Goal: Use online tool/utility: Utilize a website feature to perform a specific function

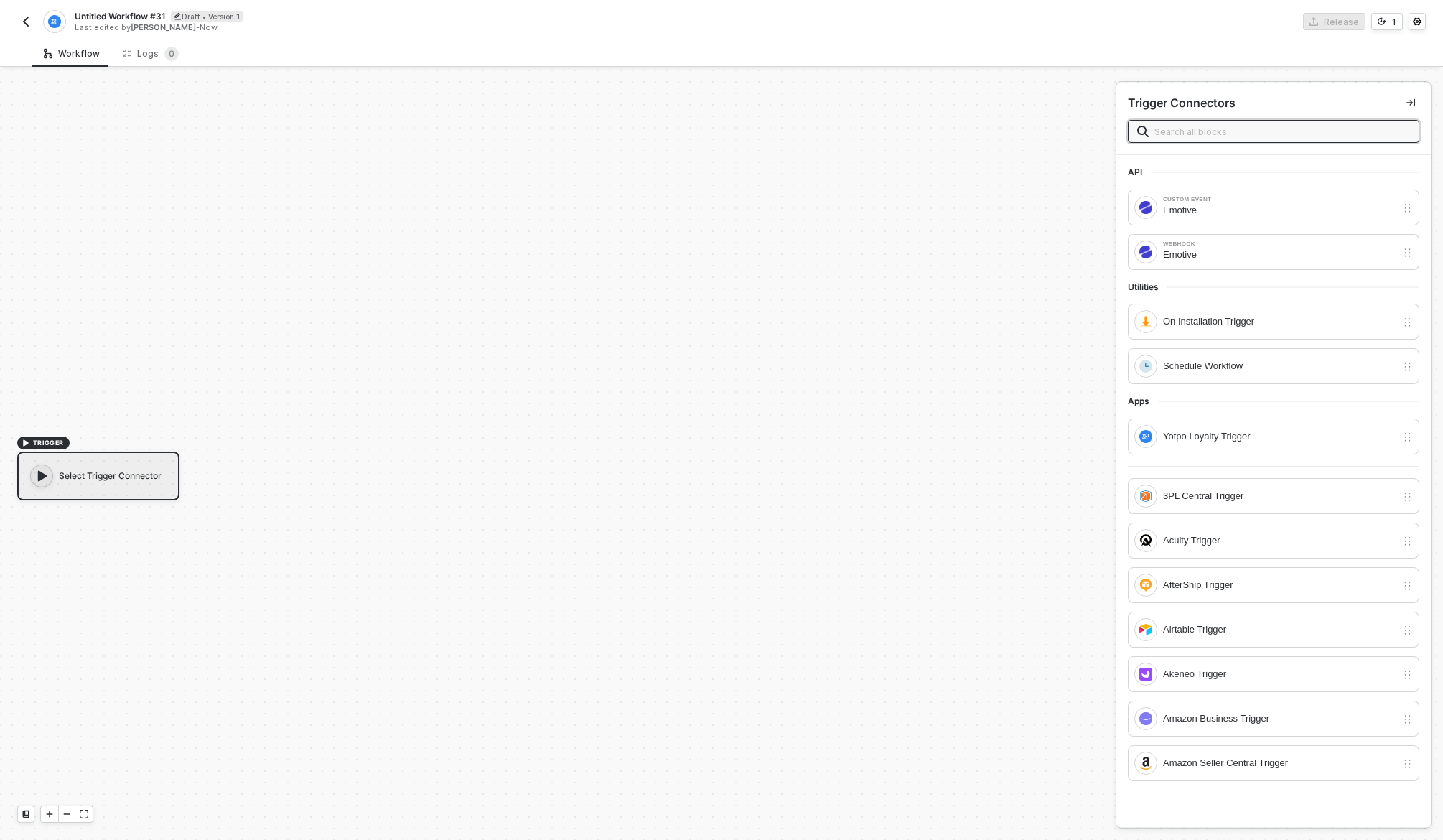
scroll to position [27, 0]
click at [1276, 130] on input "text" at bounding box center [1282, 131] width 256 height 16
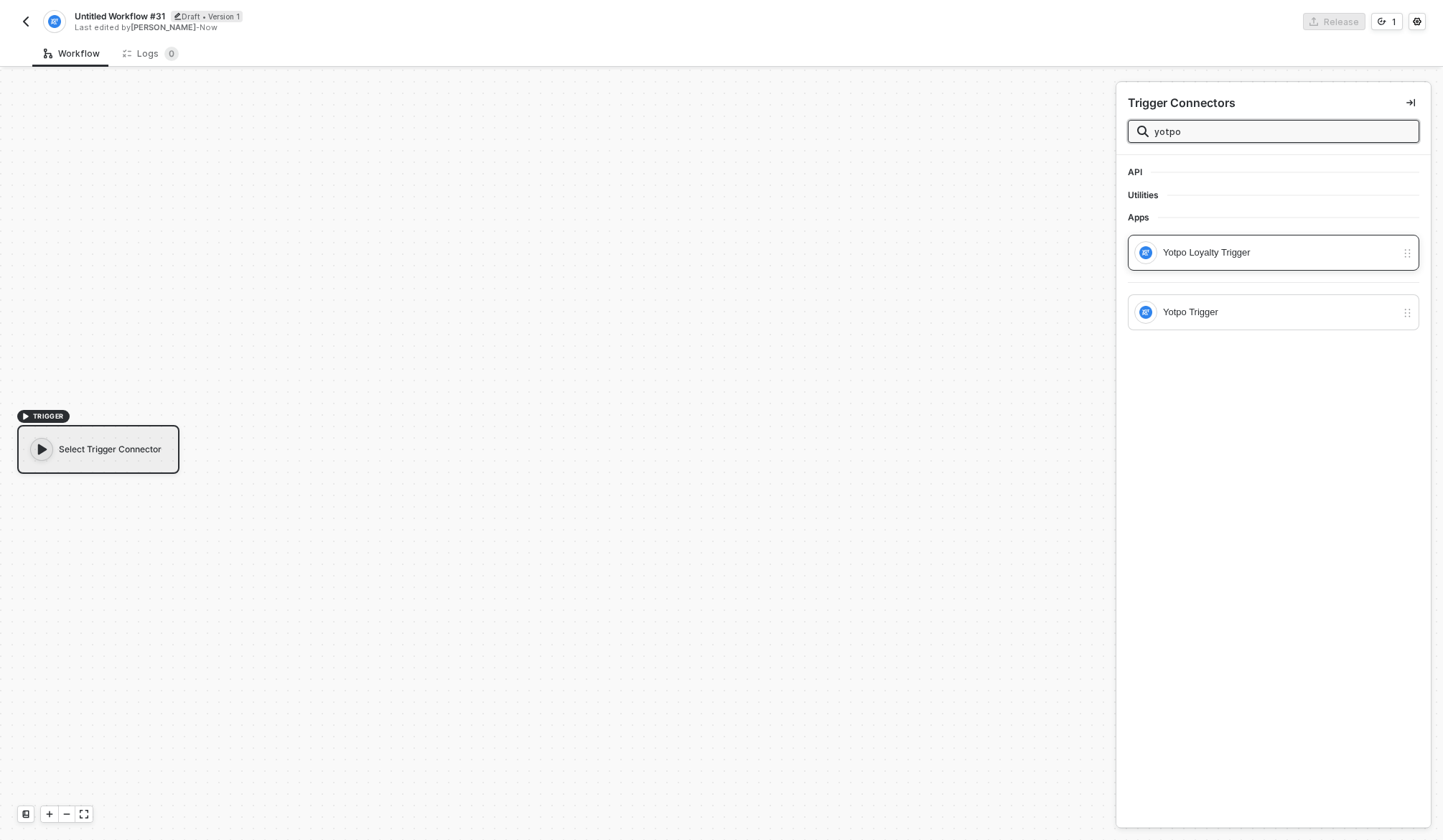
type input "yotpo"
click at [1245, 250] on div "Yotpo Loyalty Trigger" at bounding box center [1280, 252] width 234 height 16
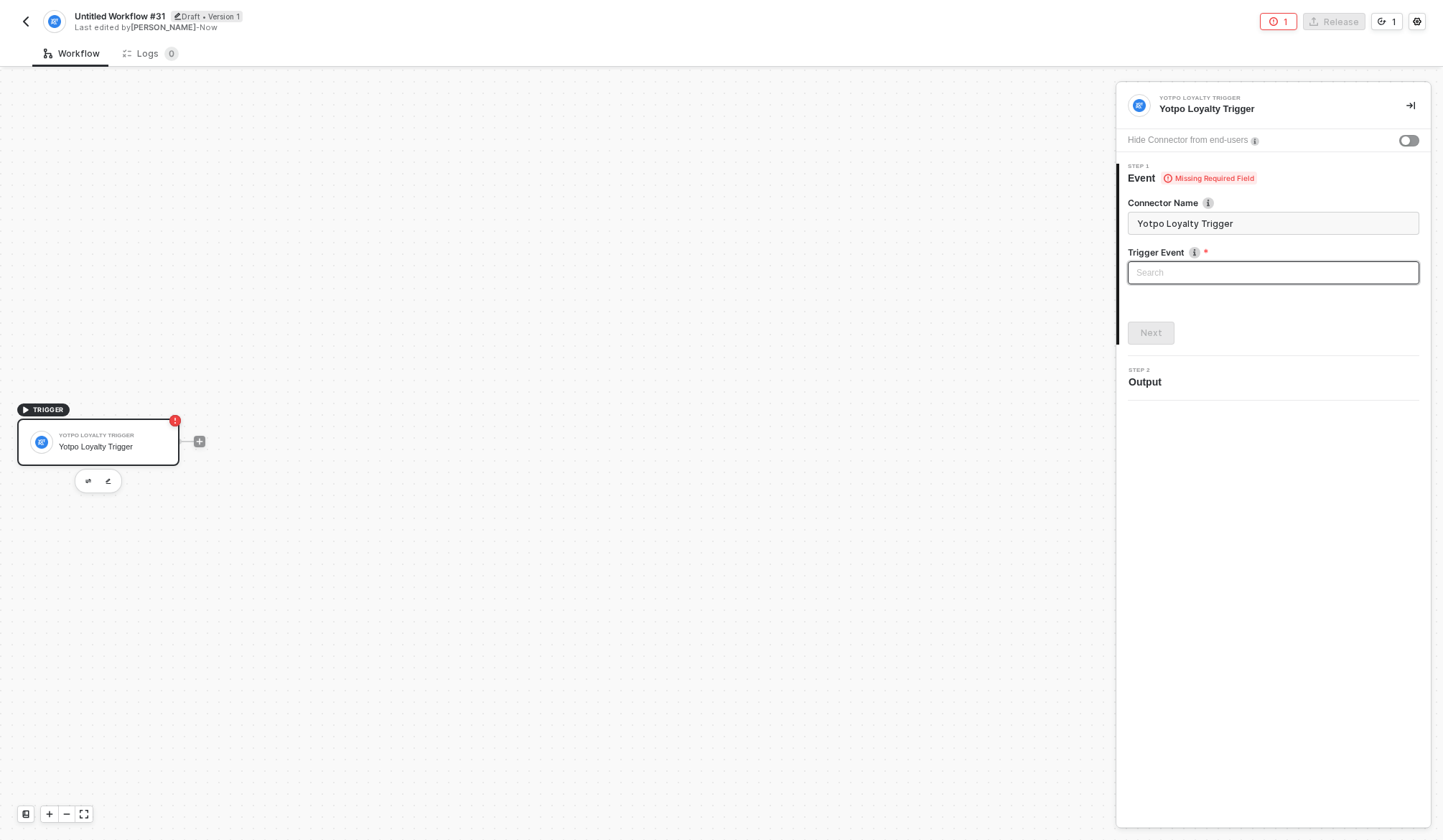
click at [1230, 262] on div "Search" at bounding box center [1274, 272] width 292 height 23
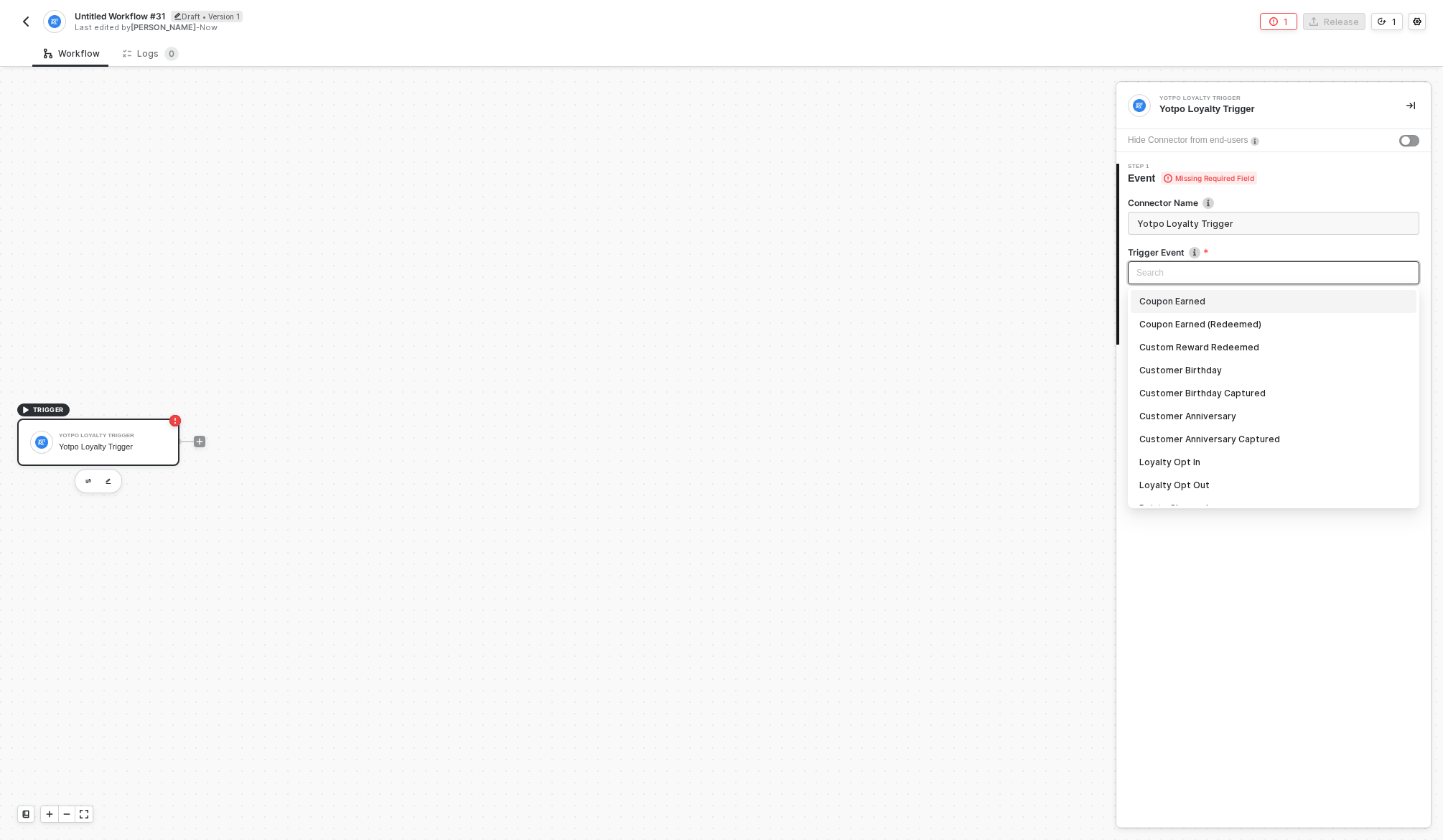
click at [1230, 263] on input "search" at bounding box center [1274, 273] width 274 height 22
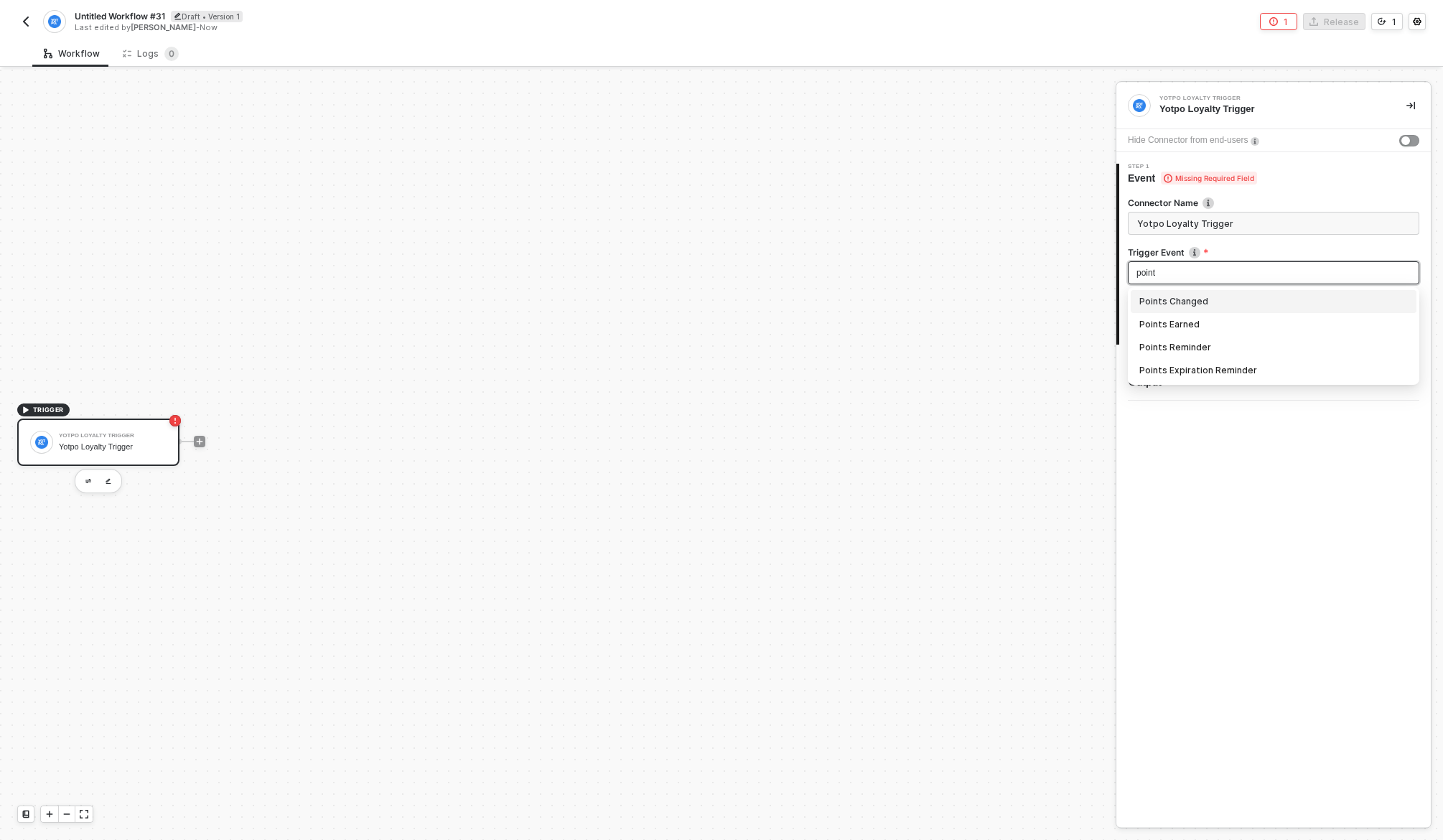
type input "points"
click at [1261, 299] on div "Points Changed" at bounding box center [1273, 301] width 268 height 16
type input "Trigger workflow when points changed"
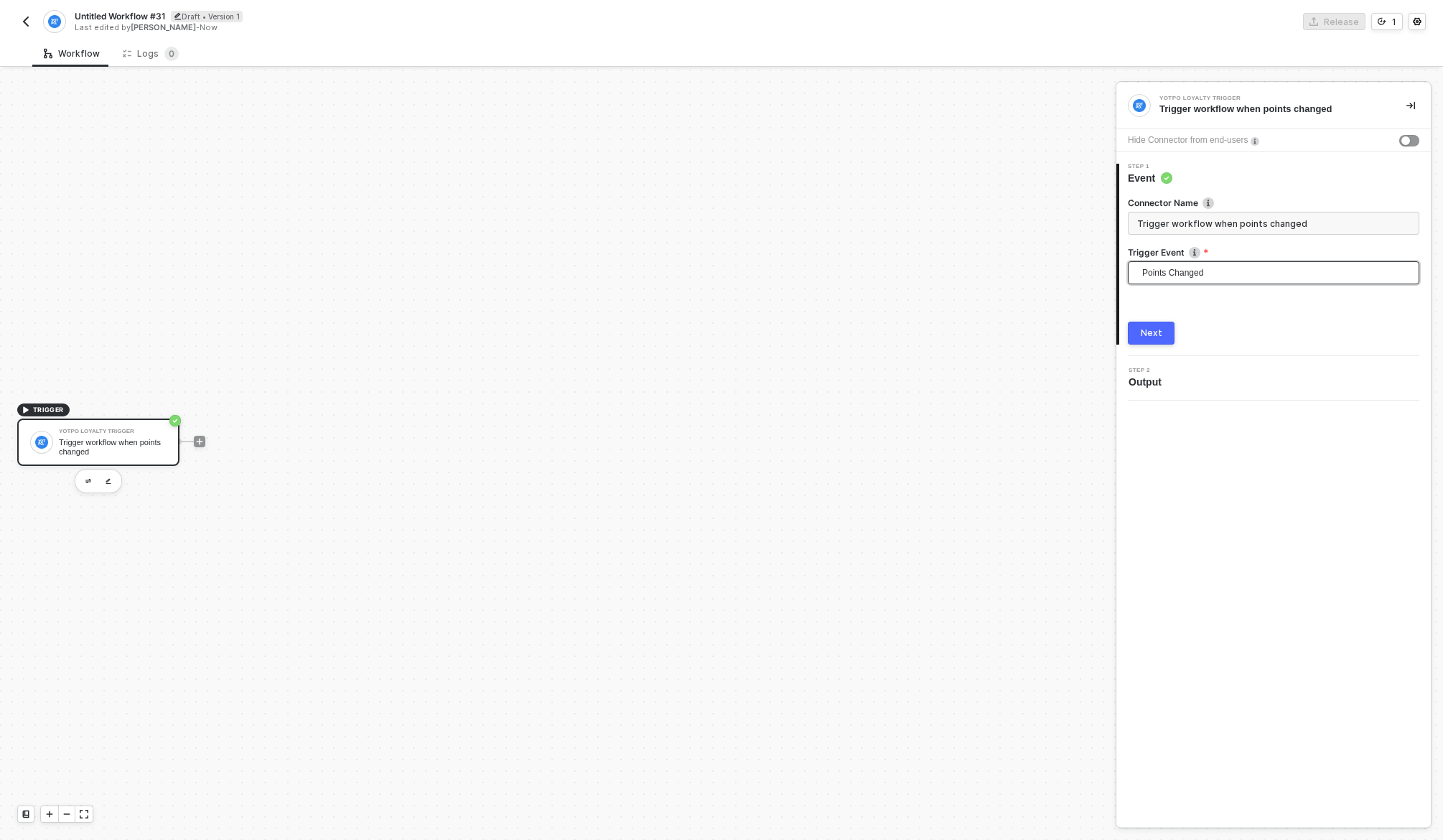
click at [1152, 343] on button "Next" at bounding box center [1152, 333] width 47 height 23
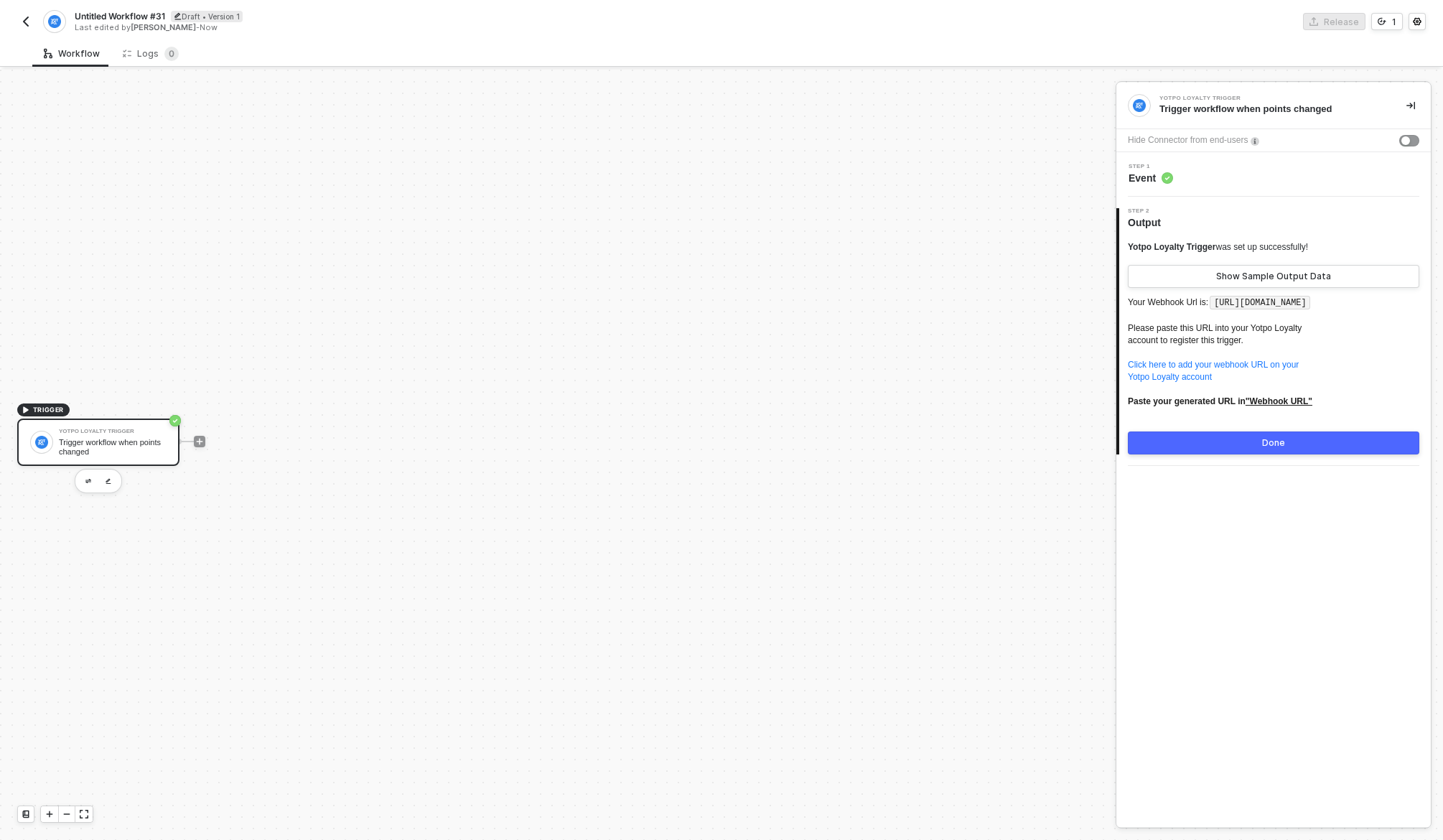
click at [1200, 180] on div "Step 1 Event" at bounding box center [1276, 175] width 311 height 22
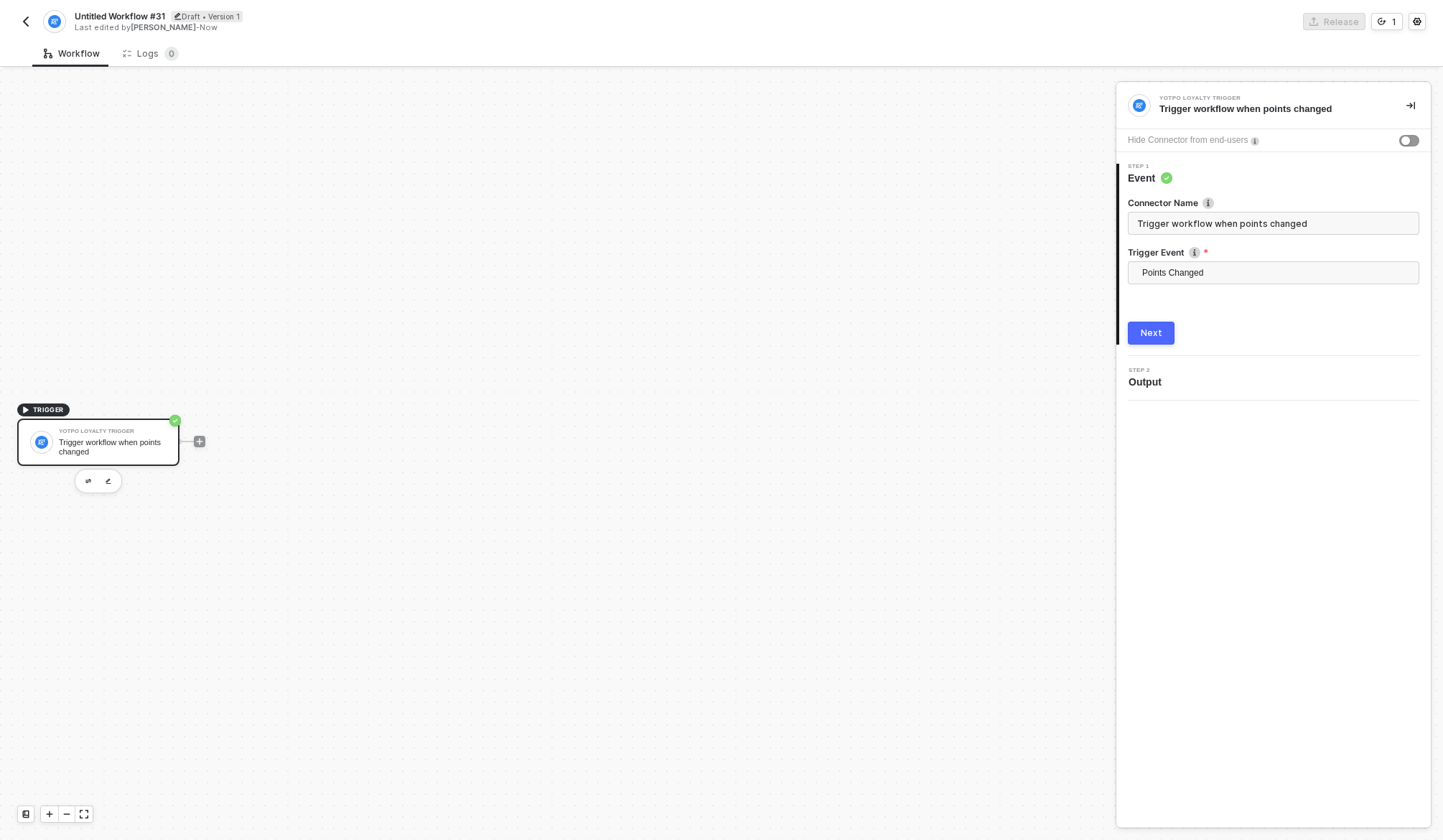
click at [1153, 336] on div "Next" at bounding box center [1152, 333] width 22 height 12
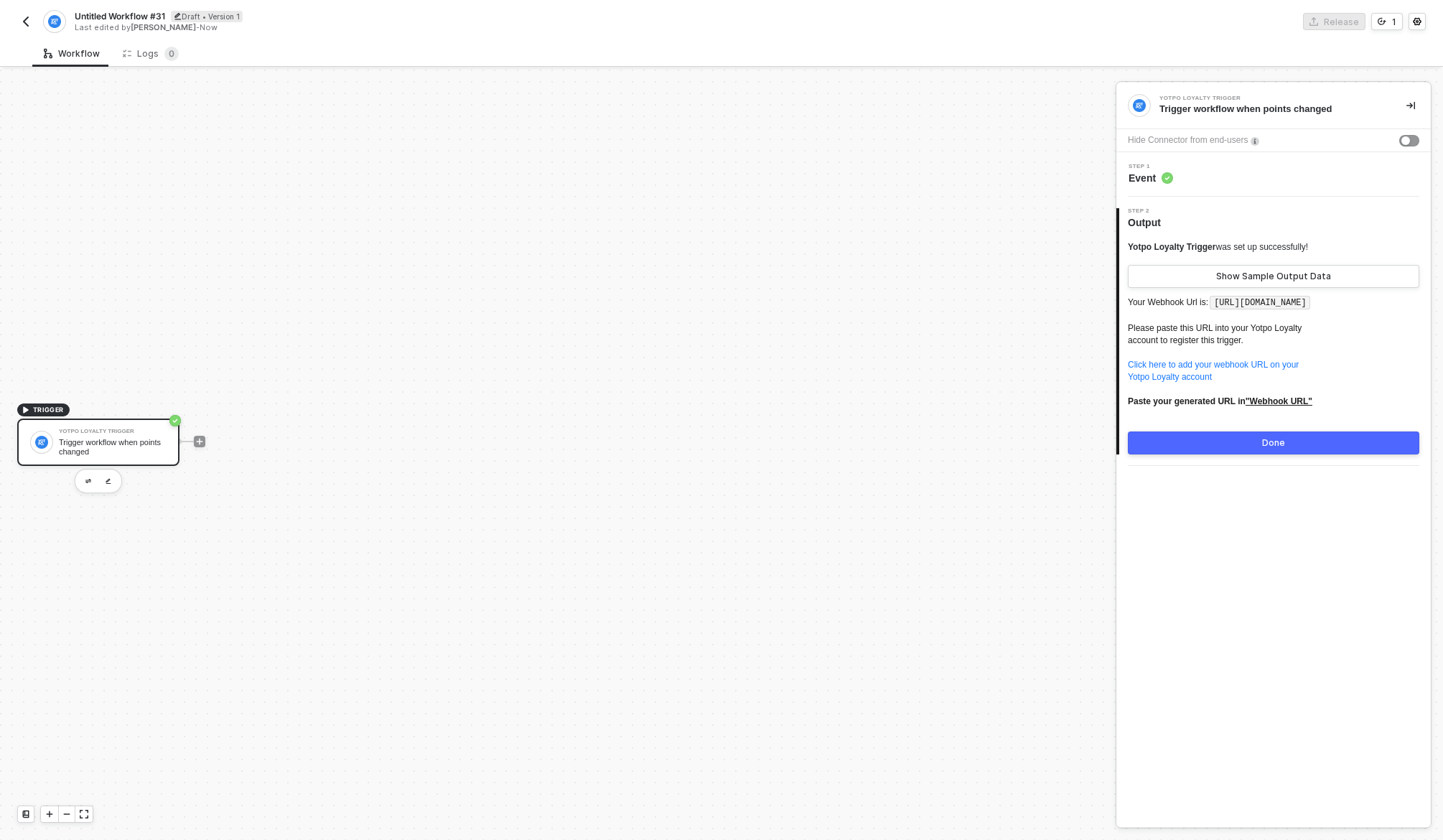
click at [1238, 455] on button "Done" at bounding box center [1274, 442] width 292 height 23
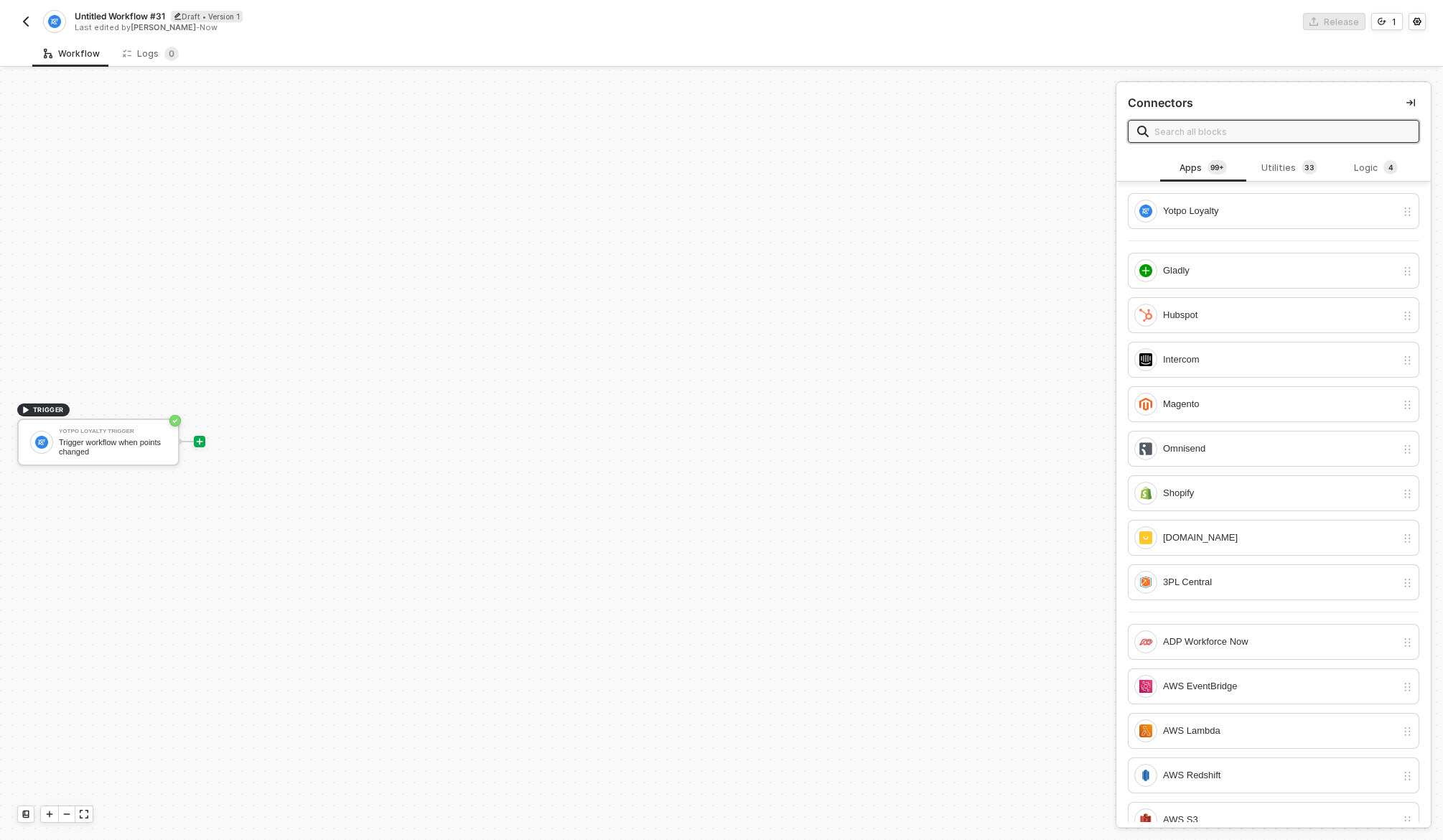
click at [199, 439] on icon "icon-play" at bounding box center [200, 442] width 7 height 7
click at [200, 438] on icon "icon-play" at bounding box center [199, 441] width 8 height 8
click at [1282, 161] on div "Utilities 3 3" at bounding box center [1289, 167] width 63 height 16
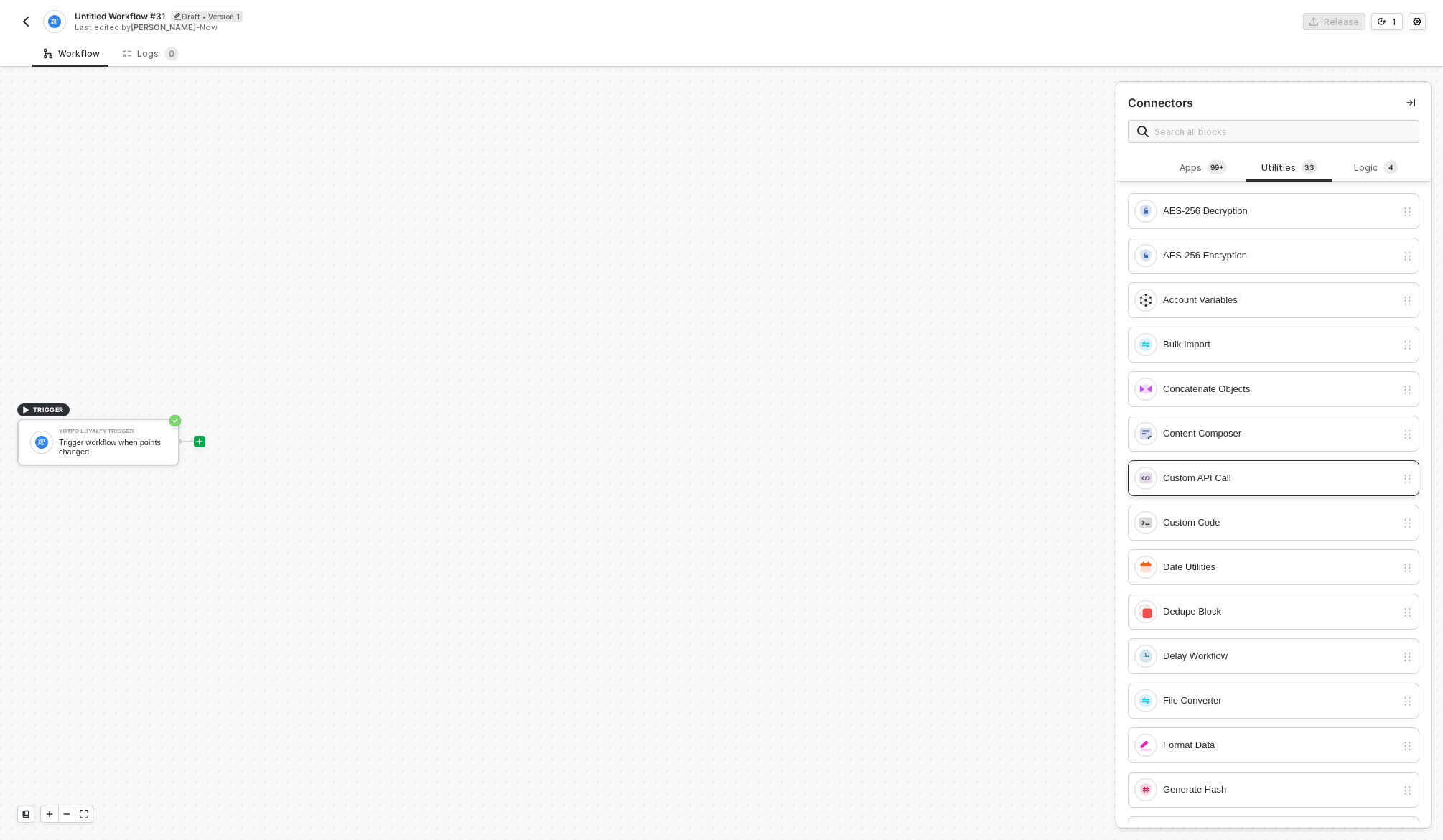
click at [1250, 472] on div "Custom API Call" at bounding box center [1280, 478] width 234 height 16
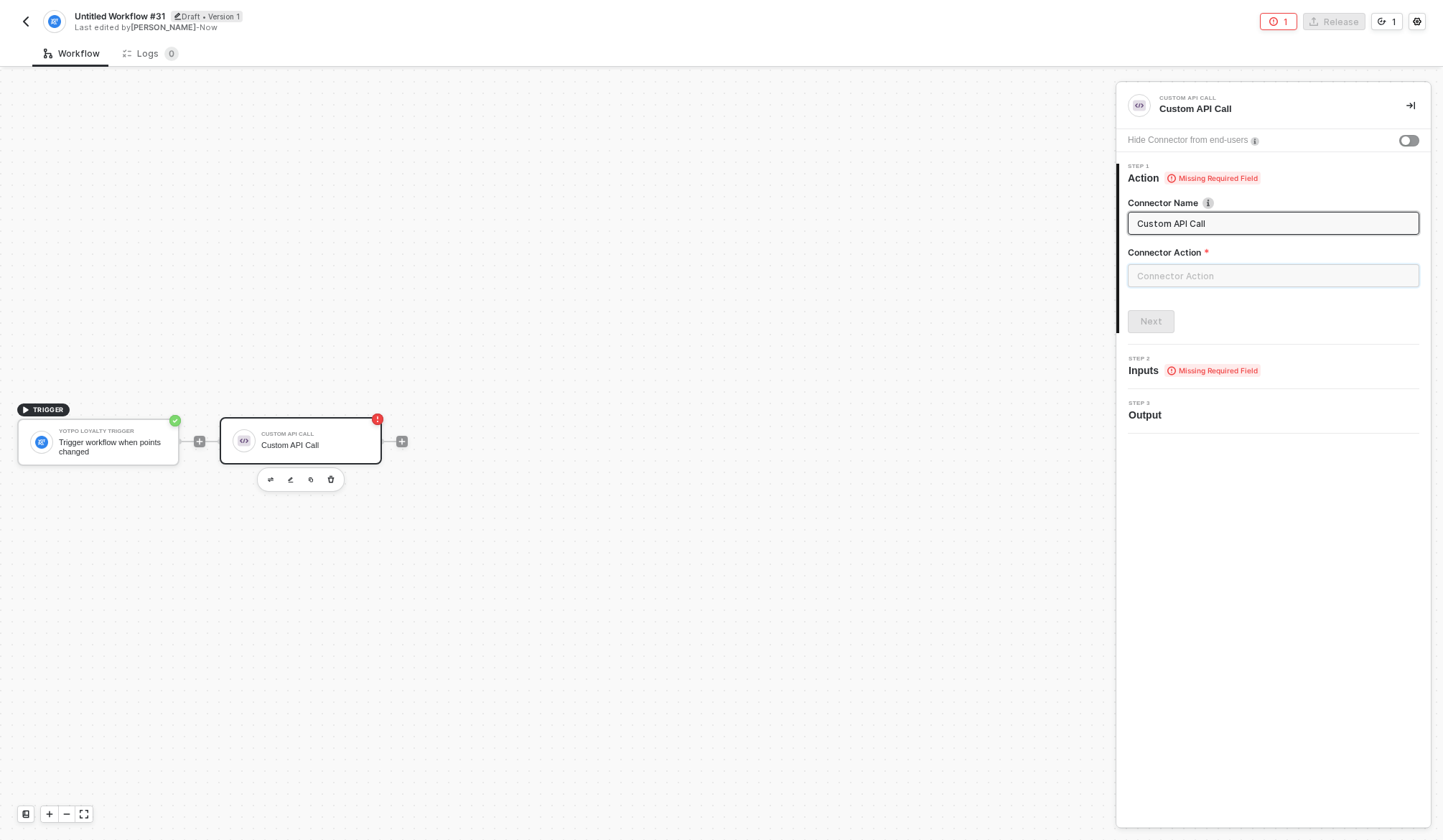
click at [1228, 280] on input "text" at bounding box center [1274, 275] width 292 height 23
click at [917, 170] on div "Custom Actions" at bounding box center [999, 173] width 209 height 13
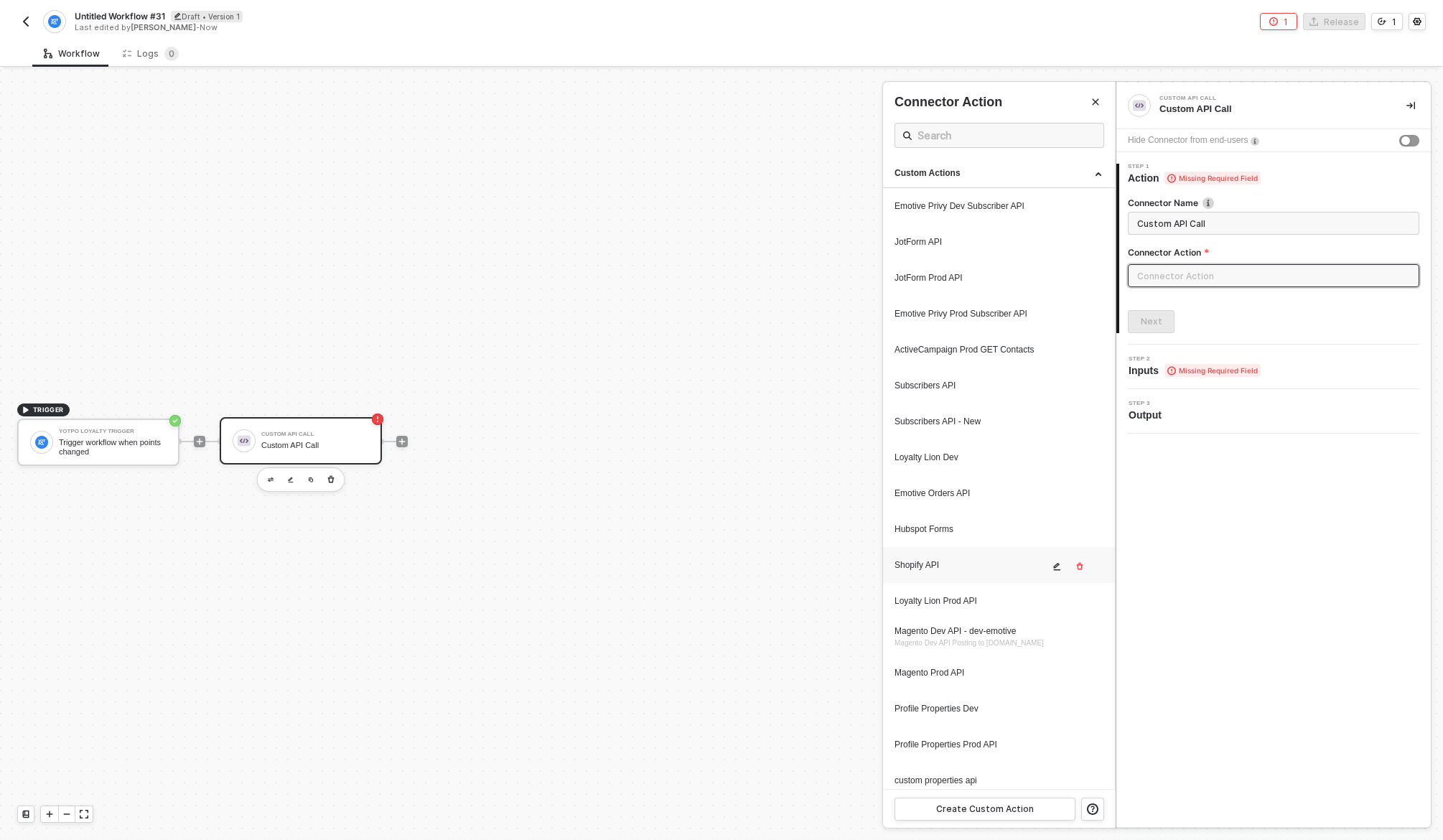
scroll to position [1420, 0]
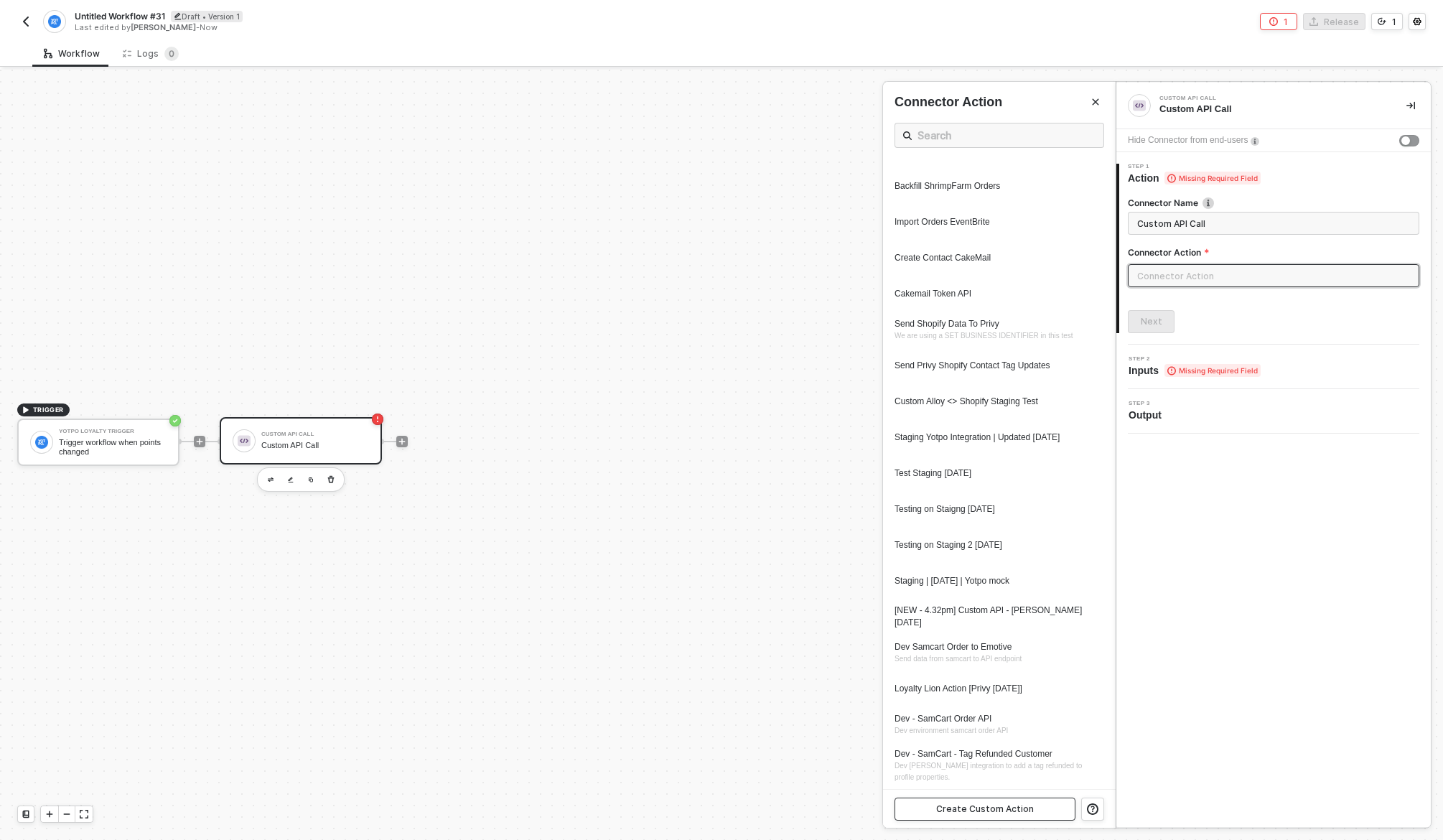
click at [991, 810] on div "Create Custom Action" at bounding box center [986, 810] width 98 height 12
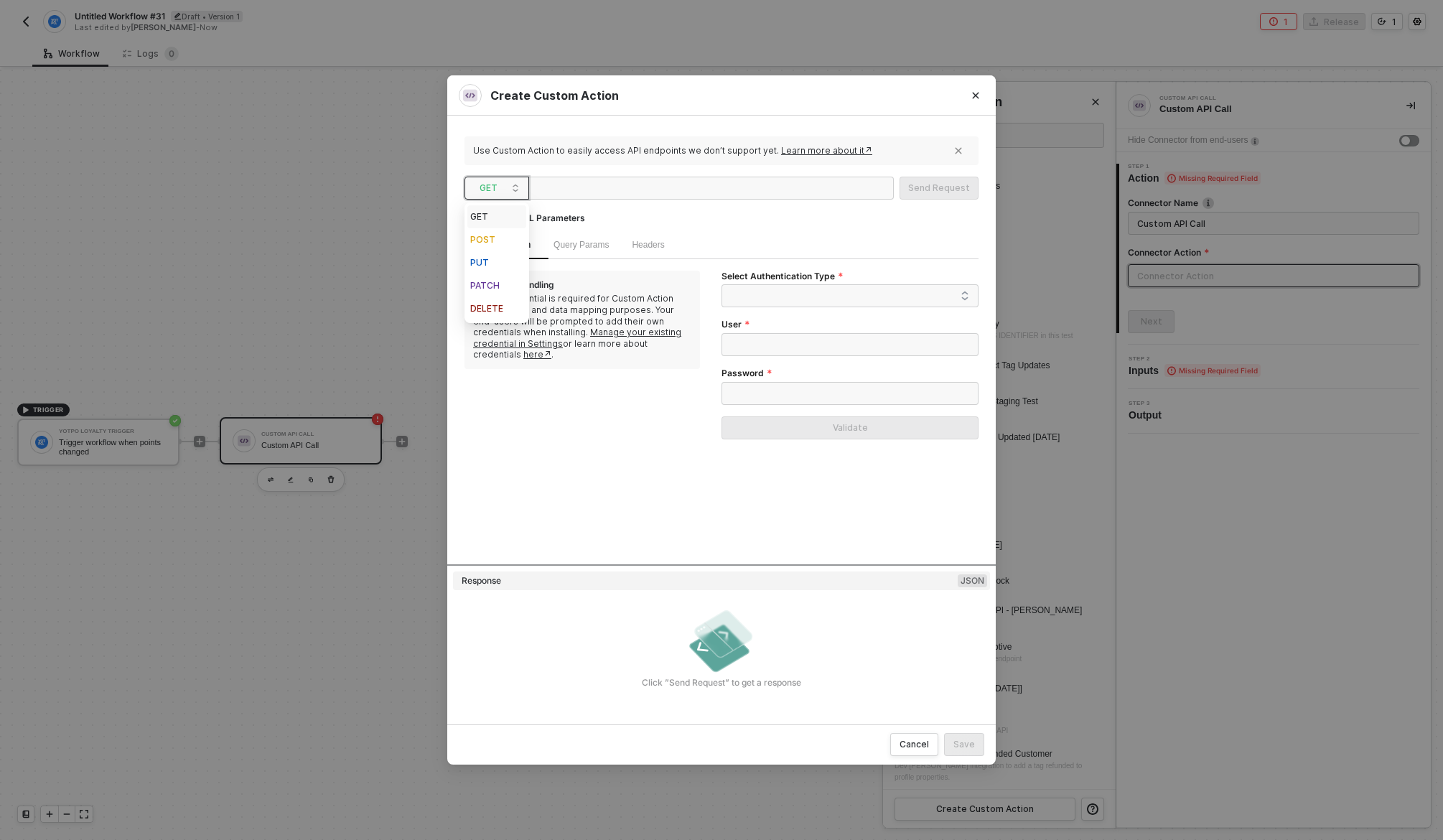
click at [490, 183] on span "GET" at bounding box center [500, 188] width 40 height 22
click at [496, 246] on div "POST" at bounding box center [496, 240] width 53 height 17
click at [584, 193] on div at bounding box center [605, 188] width 144 height 23
paste div
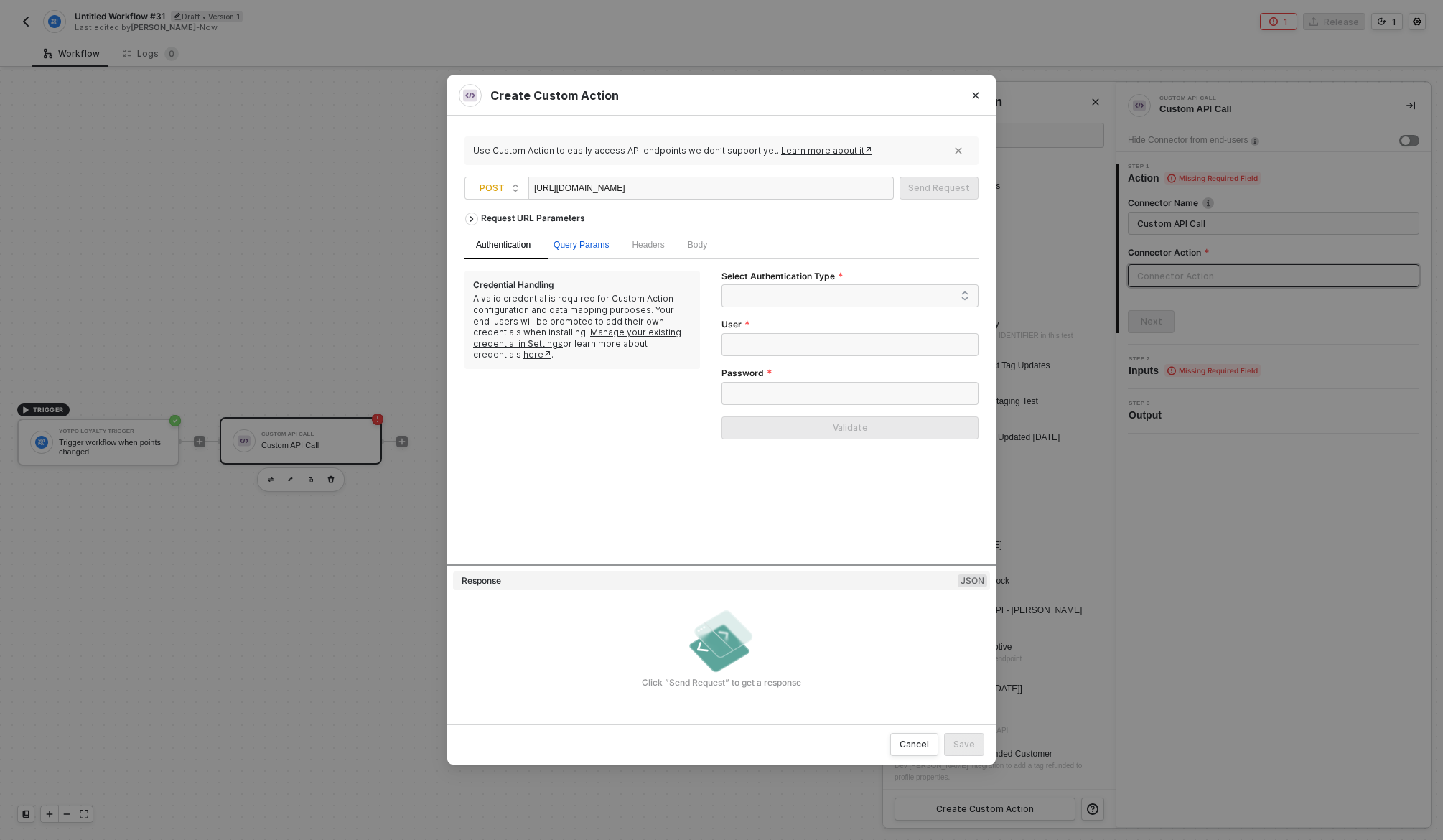
click at [580, 247] on span "Query Params" at bounding box center [581, 245] width 56 height 10
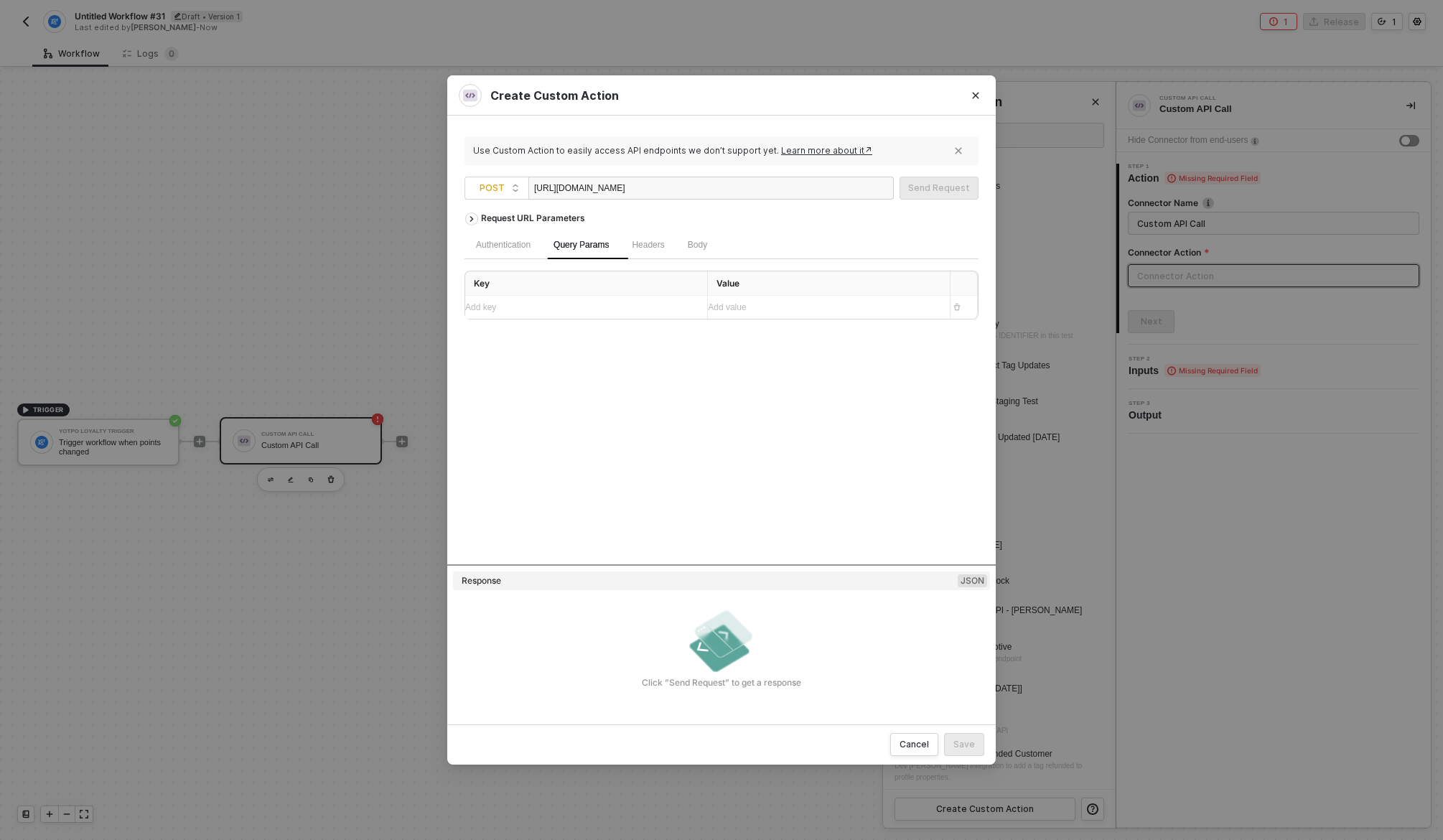
click at [593, 299] on div "Add key ﻿" at bounding box center [580, 307] width 230 height 23
click at [663, 309] on div "Add key ﻿" at bounding box center [573, 308] width 216 height 13
click at [755, 340] on div "Embedded Variables" at bounding box center [758, 336] width 71 height 10
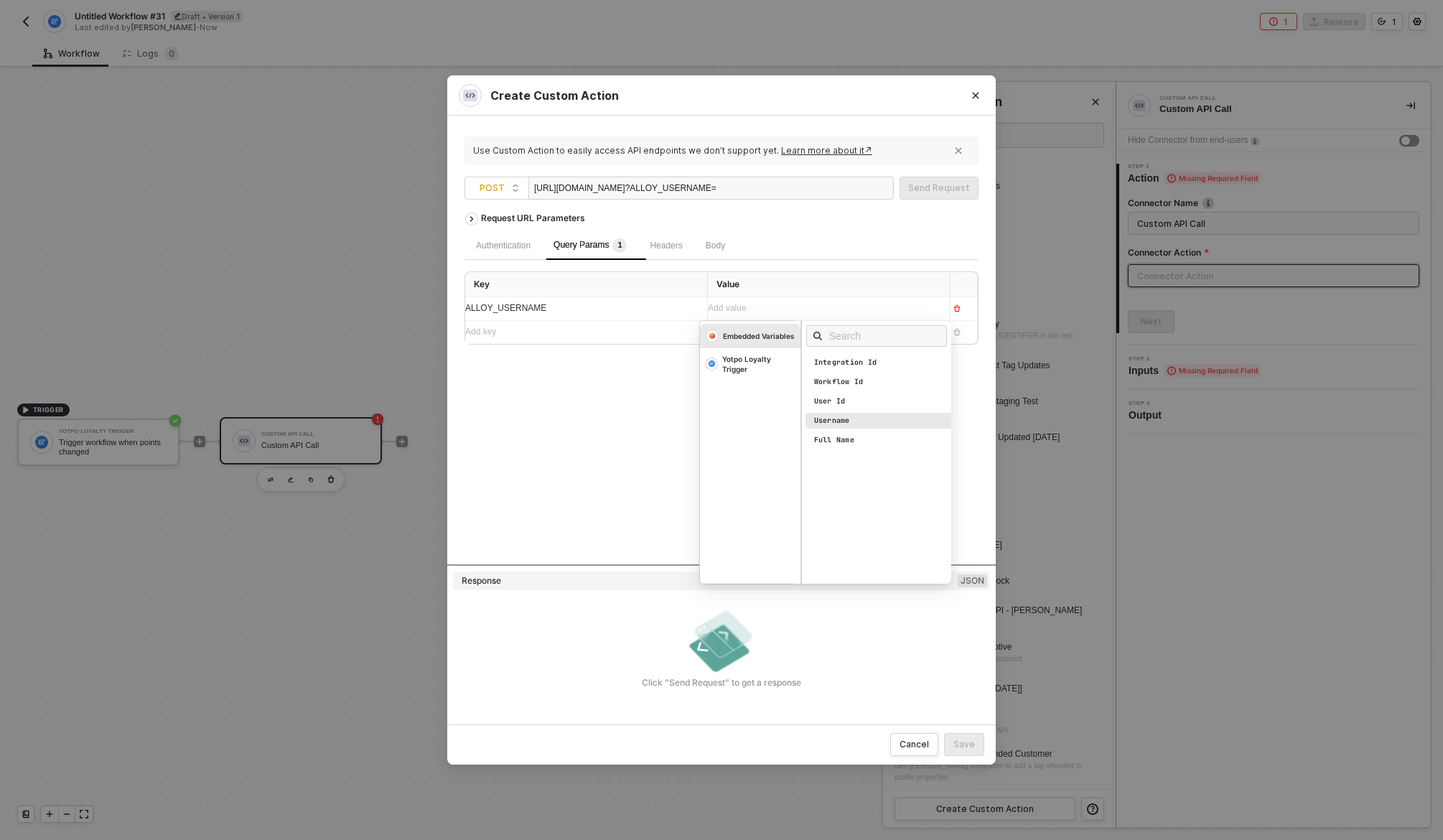
click at [854, 415] on div "Username" at bounding box center [880, 420] width 150 height 16
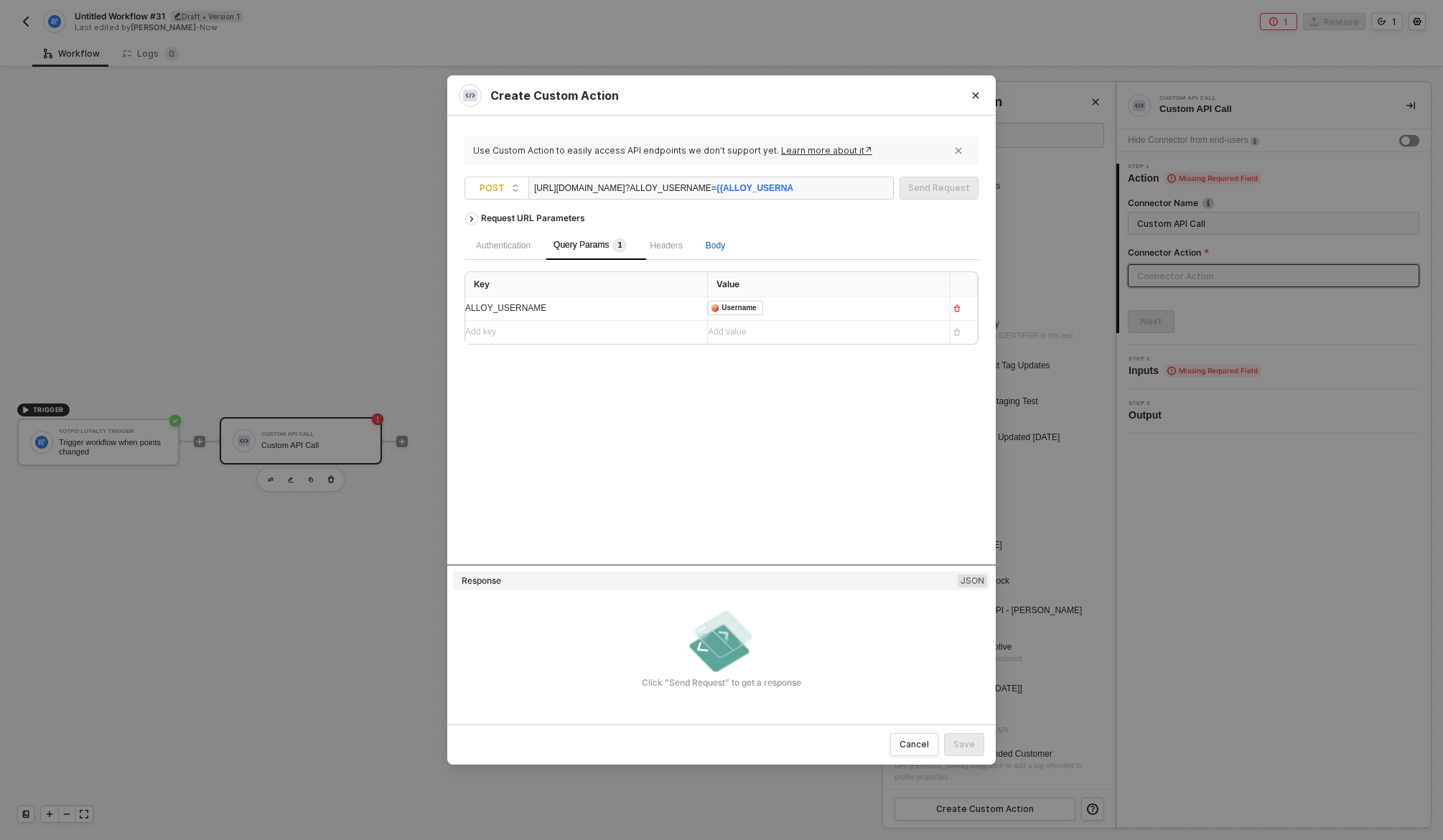
click at [721, 243] on span "Body" at bounding box center [715, 246] width 19 height 10
click at [632, 276] on span "JSON" at bounding box center [646, 280] width 29 height 12
click at [630, 276] on input "JSON" at bounding box center [627, 280] width 8 height 8
radio input "true"
radio input "false"
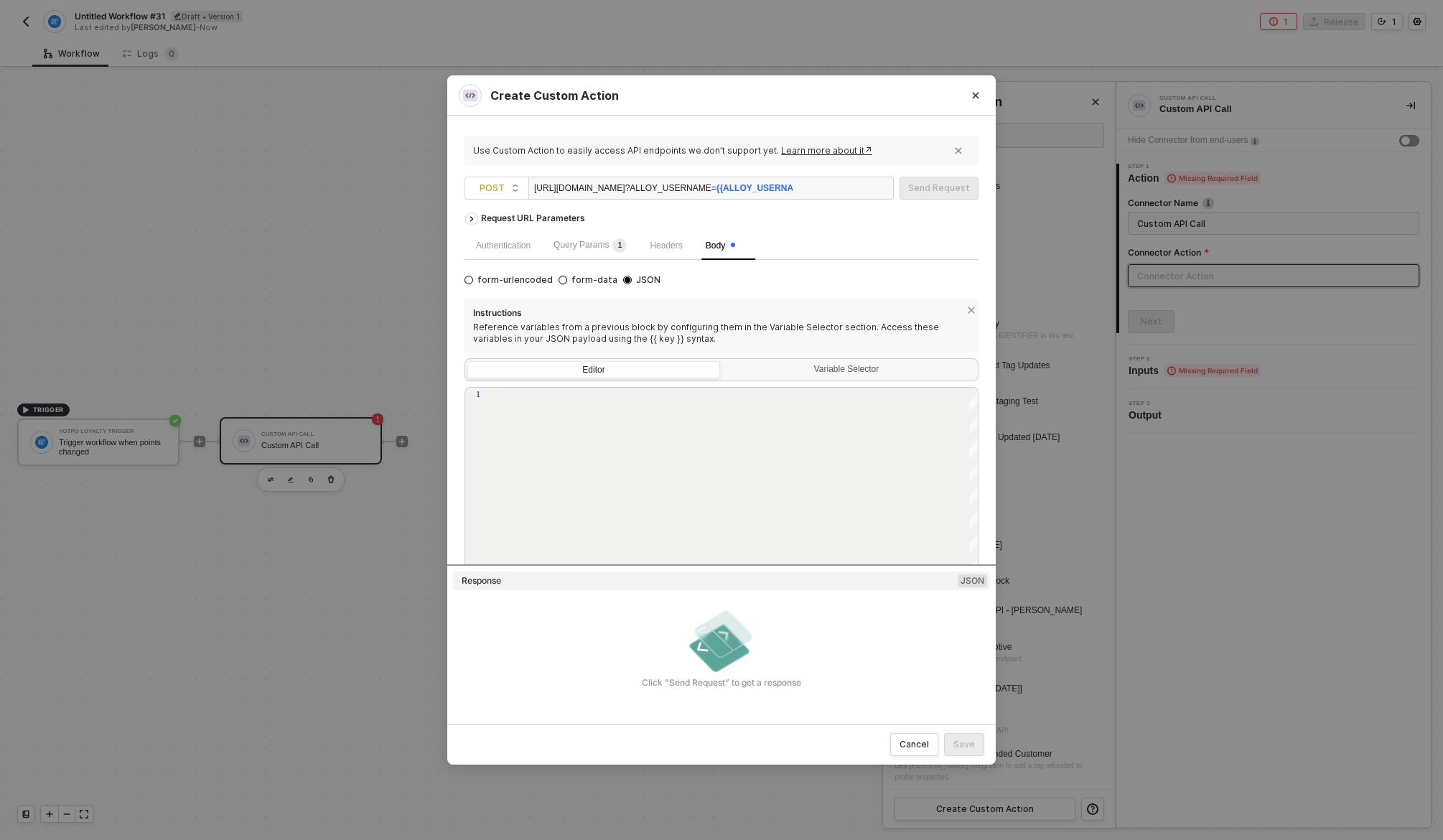
click at [578, 378] on div "Editor" at bounding box center [594, 372] width 251 height 20
click at [468, 362] on input "Editor" at bounding box center [468, 362] width 0 height 0
click at [581, 431] on div at bounding box center [743, 486] width 474 height 198
paste textarea "{ "contact_email": "{{contact_email}}", "provider_custom_field_name": "{{provid…"
type textarea "{ "contact_email": "{{contact_email}}", "provider_custom_field_name": "{{provid…"
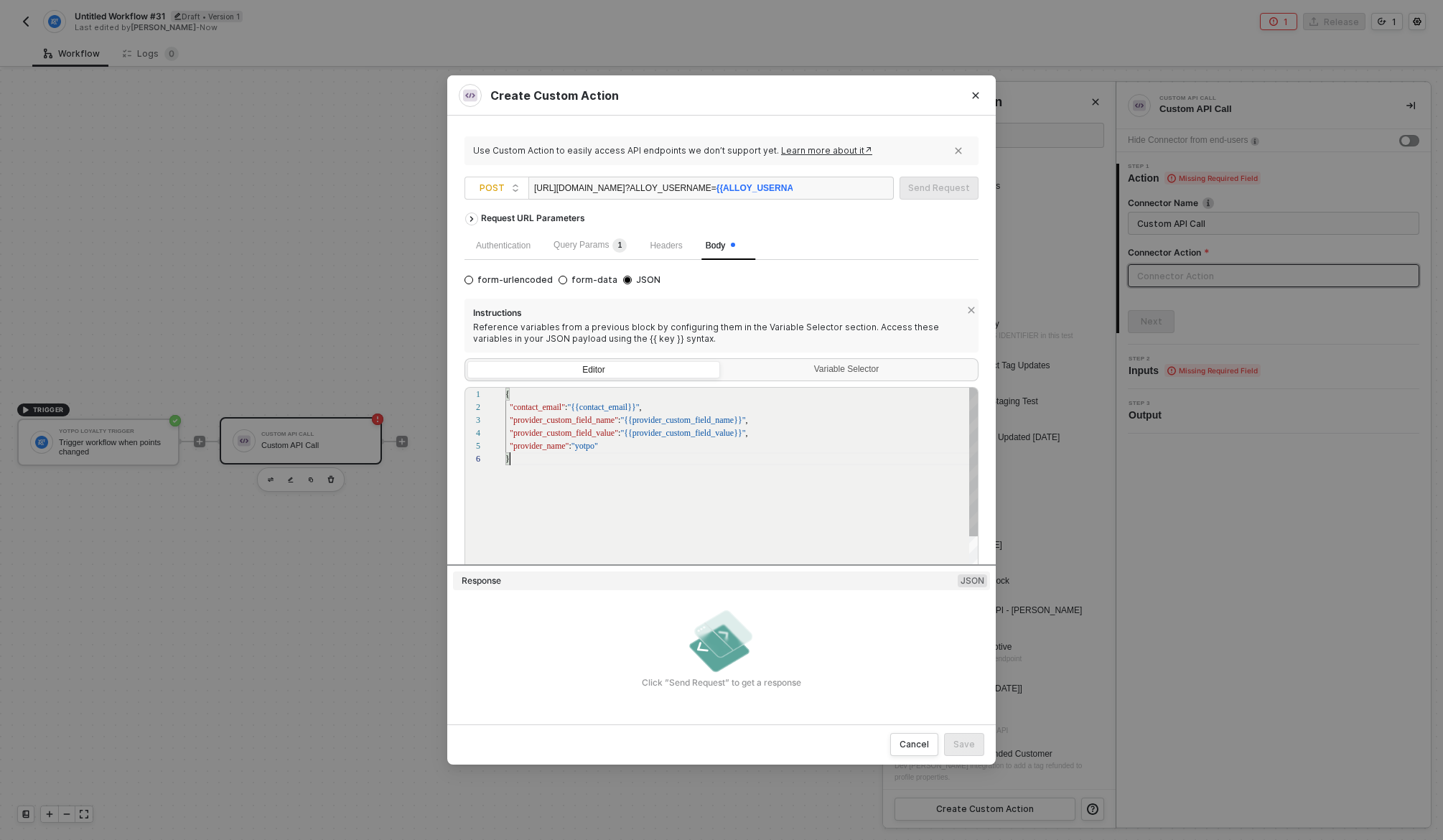
scroll to position [65, 3]
click at [823, 372] on div "Variable Selector" at bounding box center [848, 370] width 234 height 12
click at [723, 362] on input "Variable Selector" at bounding box center [723, 362] width 0 height 0
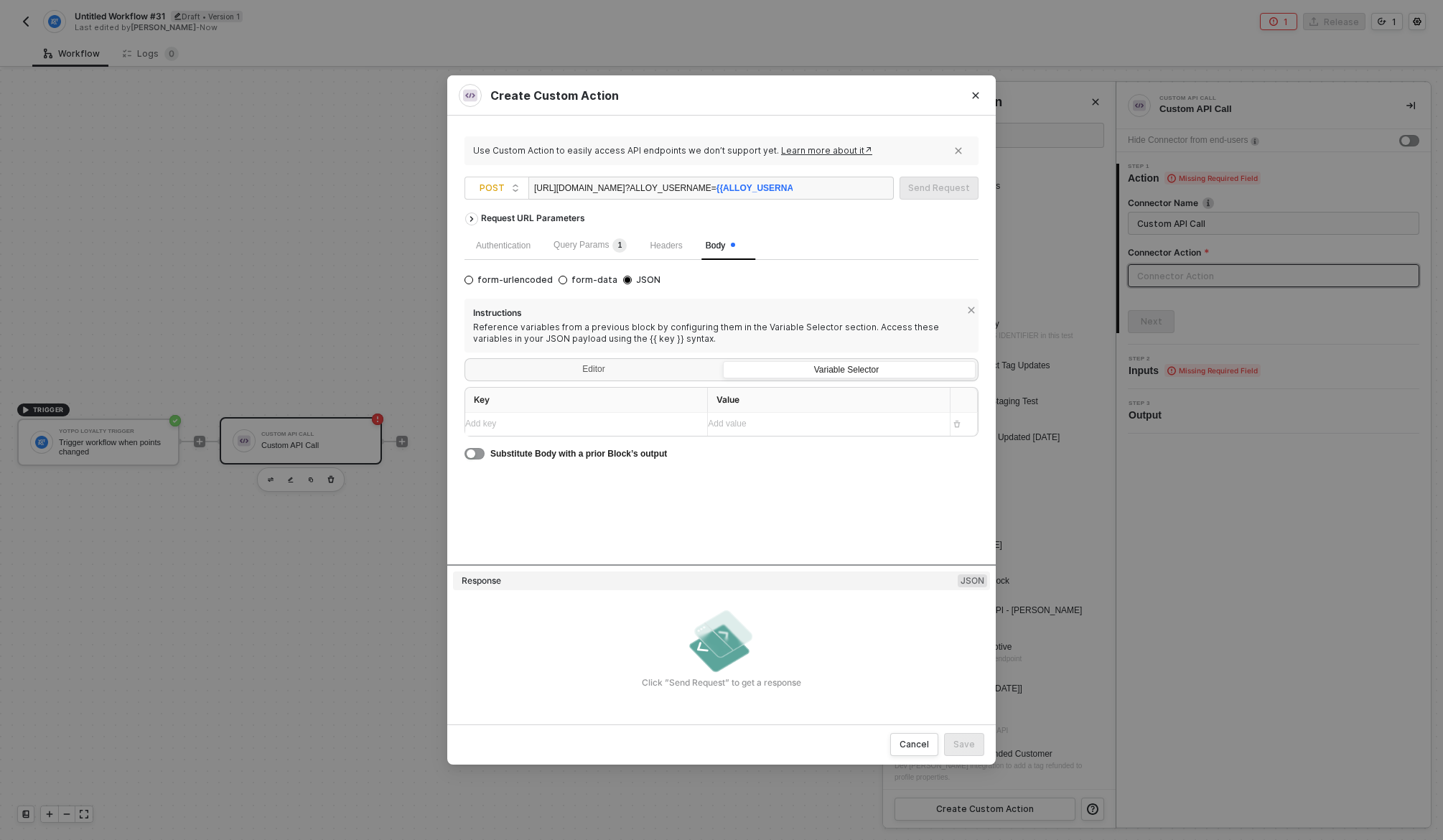
click at [570, 422] on div "Add key ﻿" at bounding box center [580, 424] width 230 height 13
click at [619, 447] on div "Add key ﻿" at bounding box center [573, 447] width 216 height 13
click at [545, 466] on div "Add key ﻿" at bounding box center [573, 472] width 216 height 13
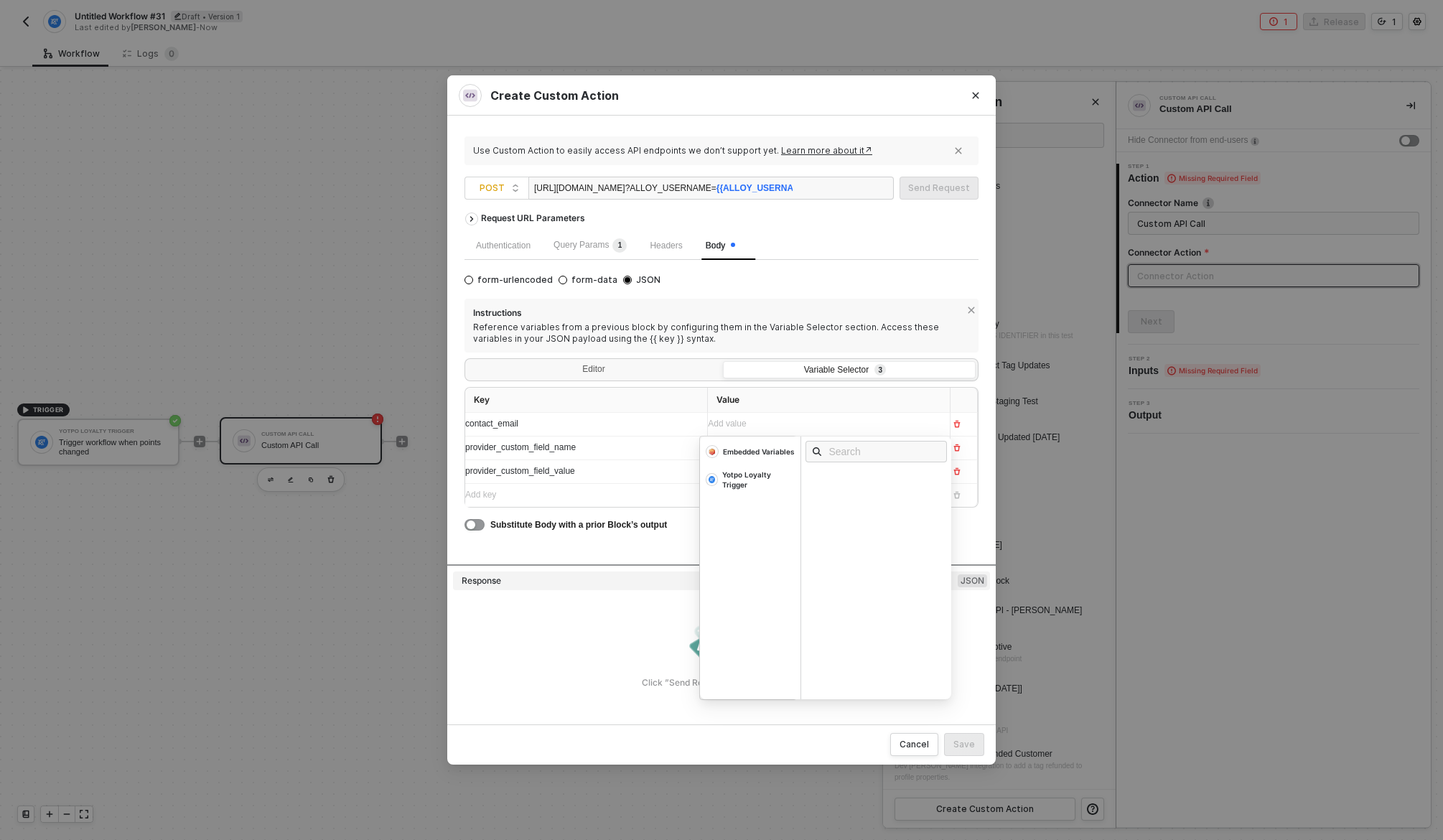
click at [792, 427] on div "Add value ﻿" at bounding box center [816, 424] width 216 height 13
click at [731, 475] on div "Yotpo Loyalty Trigger" at bounding box center [758, 479] width 72 height 20
click at [868, 450] on input "text" at bounding box center [881, 452] width 104 height 16
click at [858, 519] on div "Email" at bounding box center [880, 516] width 150 height 16
click at [647, 458] on div "provider_custom_field_name" at bounding box center [580, 447] width 230 height 23
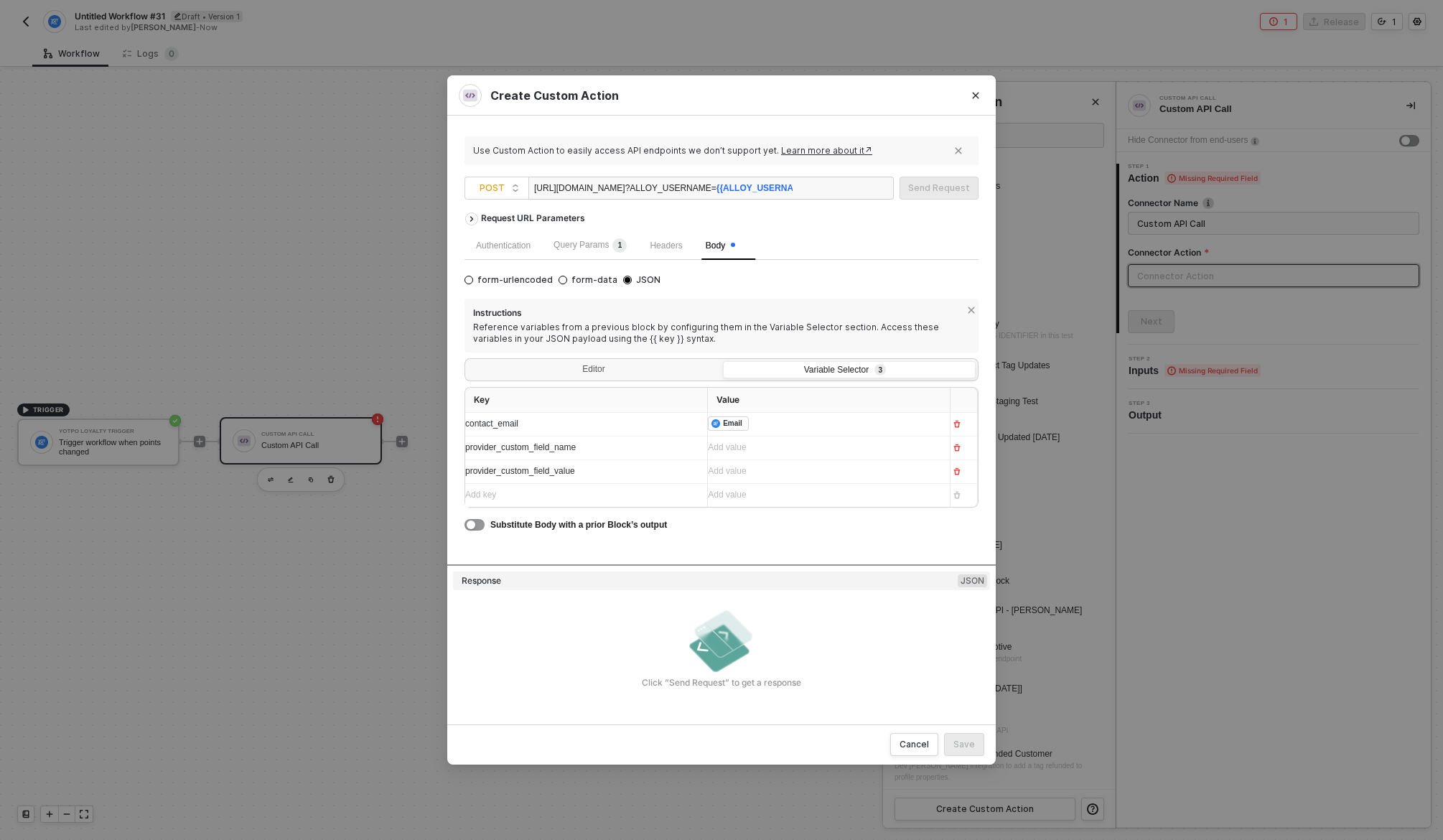
click at [785, 441] on div "Add value ﻿" at bounding box center [823, 447] width 230 height 13
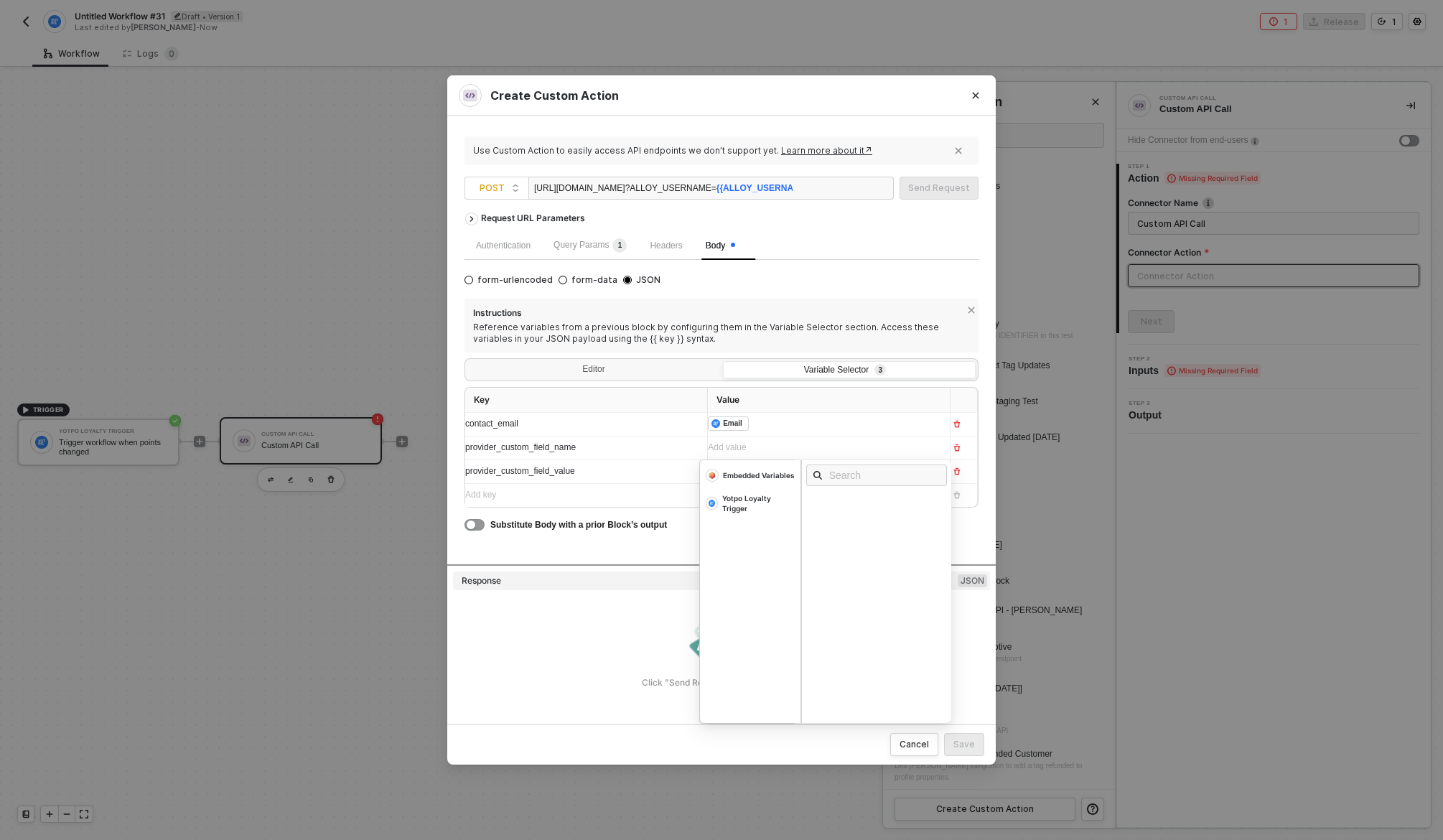
click at [917, 446] on div "Add value ﻿" at bounding box center [816, 447] width 216 height 13
click at [841, 456] on div "points balance" at bounding box center [823, 447] width 230 height 23
click at [754, 459] on div "points balance" at bounding box center [823, 447] width 230 height 23
click at [758, 446] on span "points balance" at bounding box center [736, 447] width 56 height 10
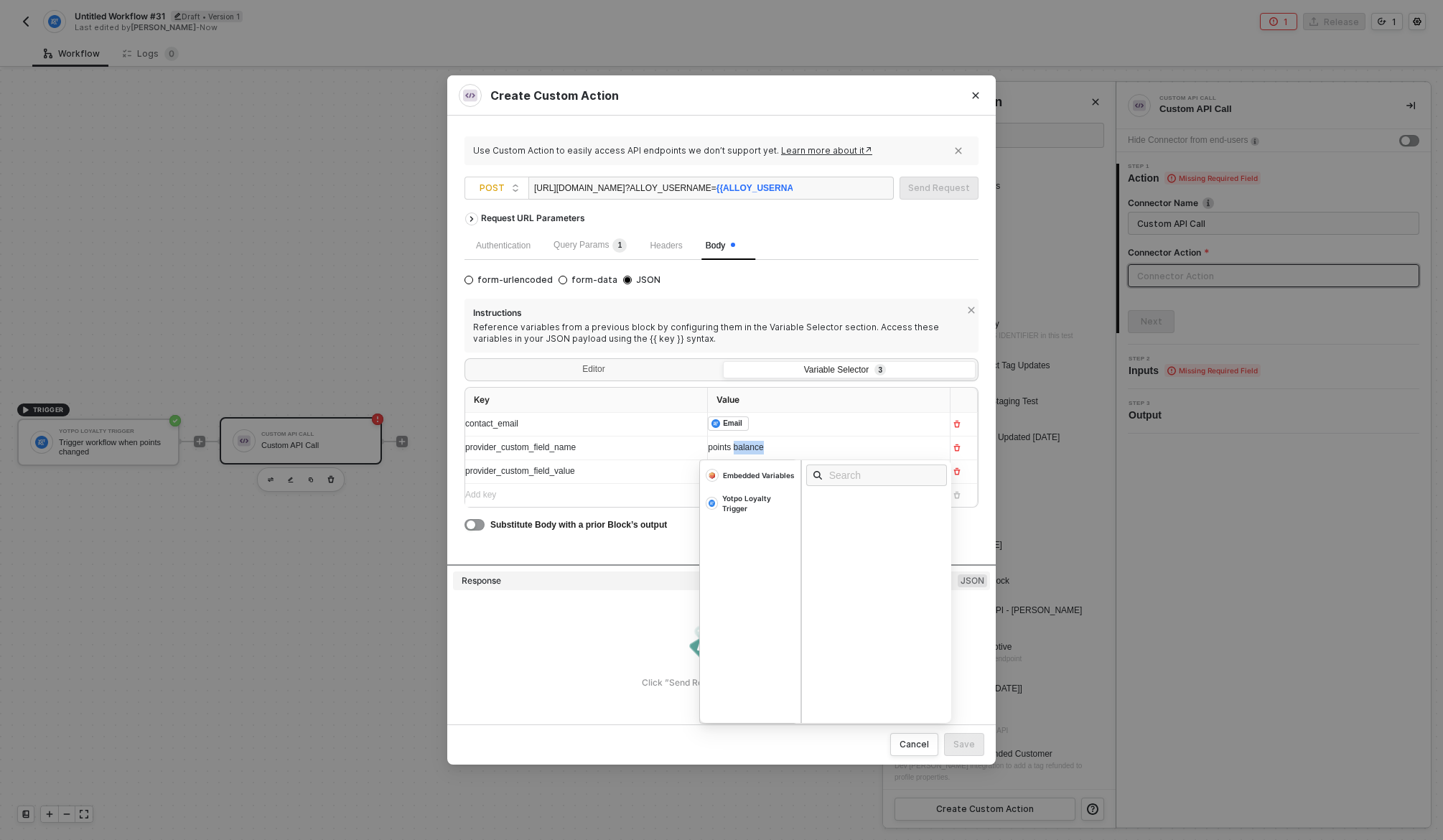
click at [758, 446] on span "points balance" at bounding box center [736, 447] width 56 height 10
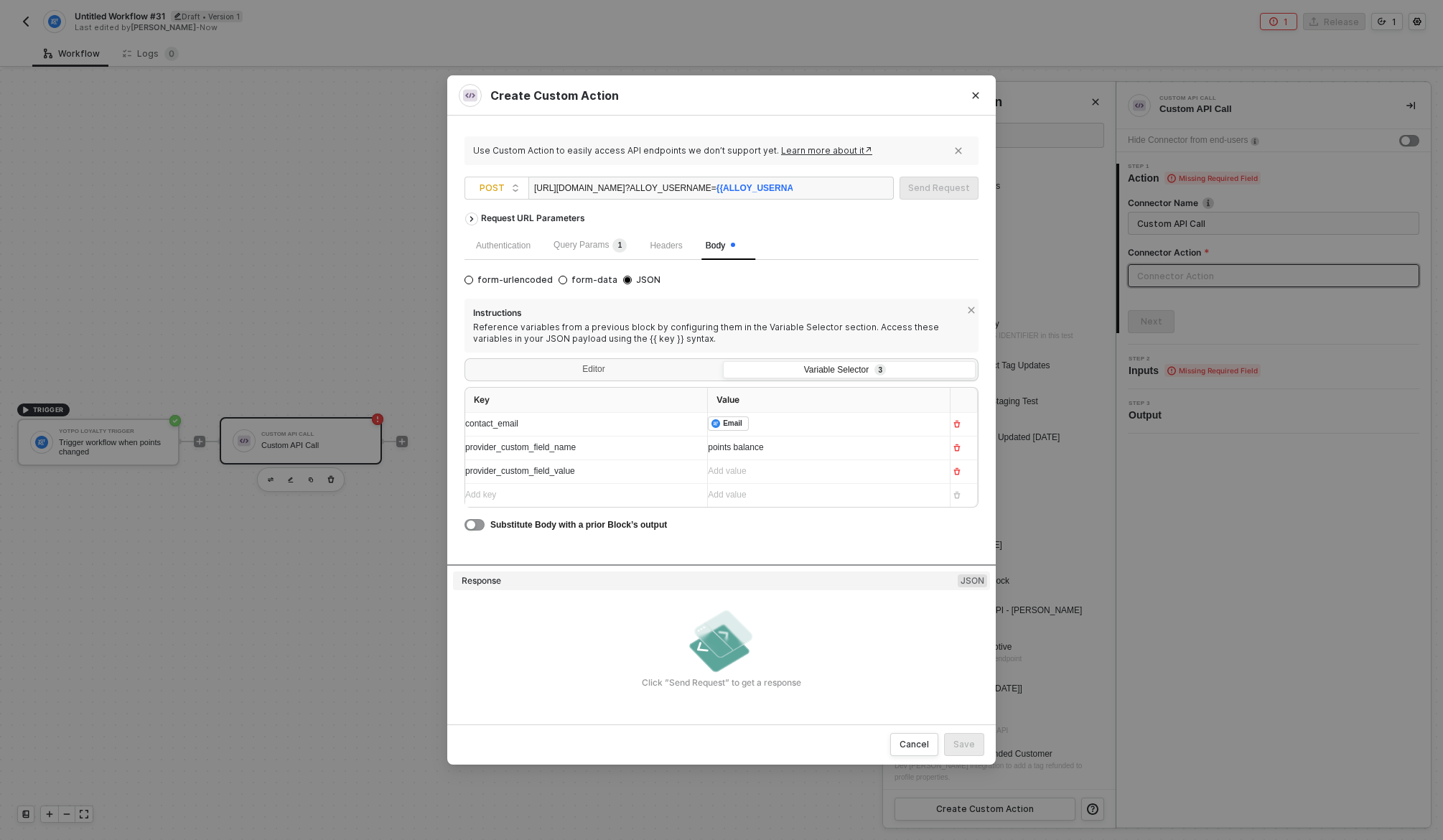
click at [726, 450] on span "points balance" at bounding box center [736, 447] width 56 height 10
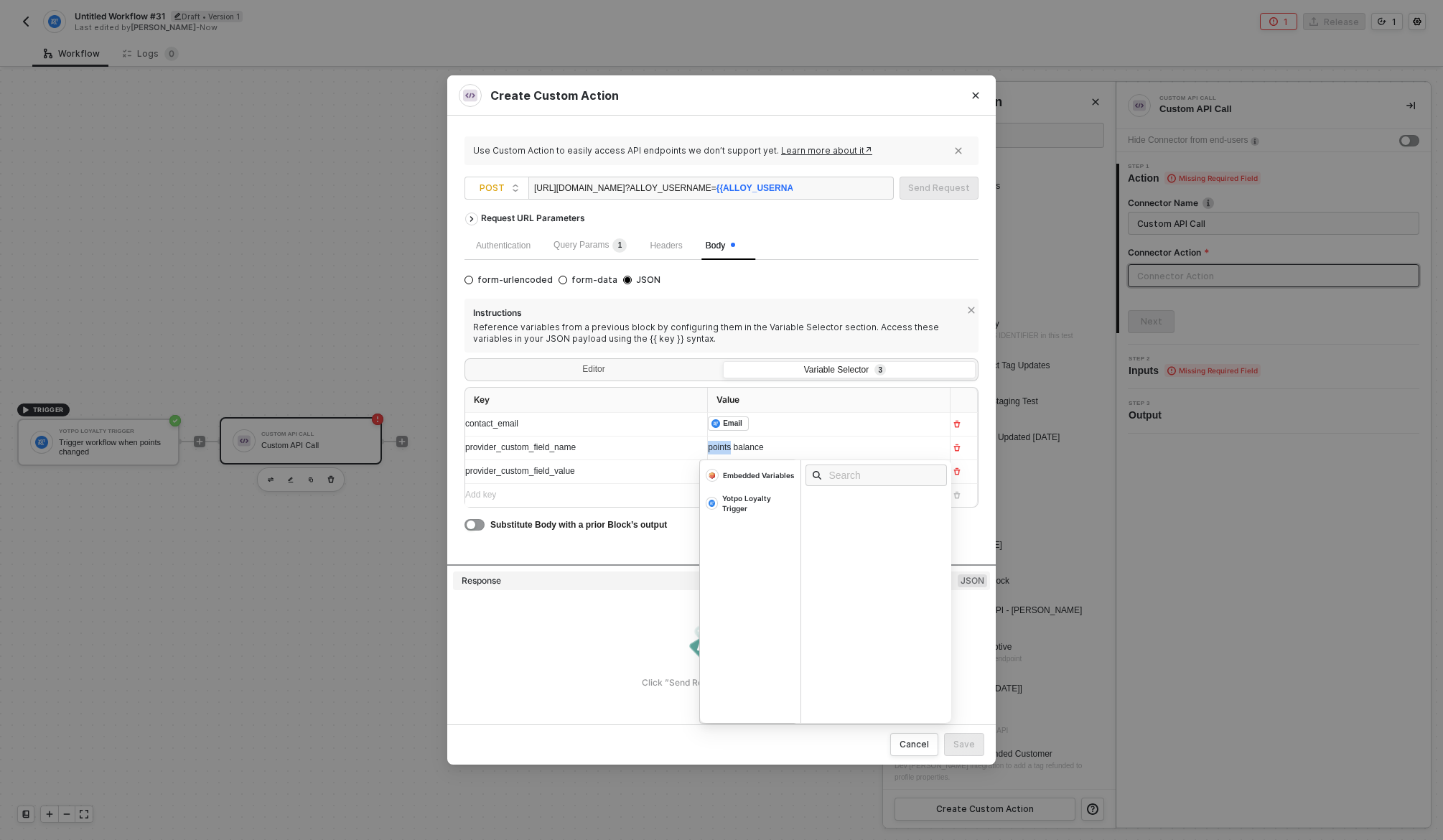
click at [726, 450] on span "points balance" at bounding box center [736, 447] width 56 height 10
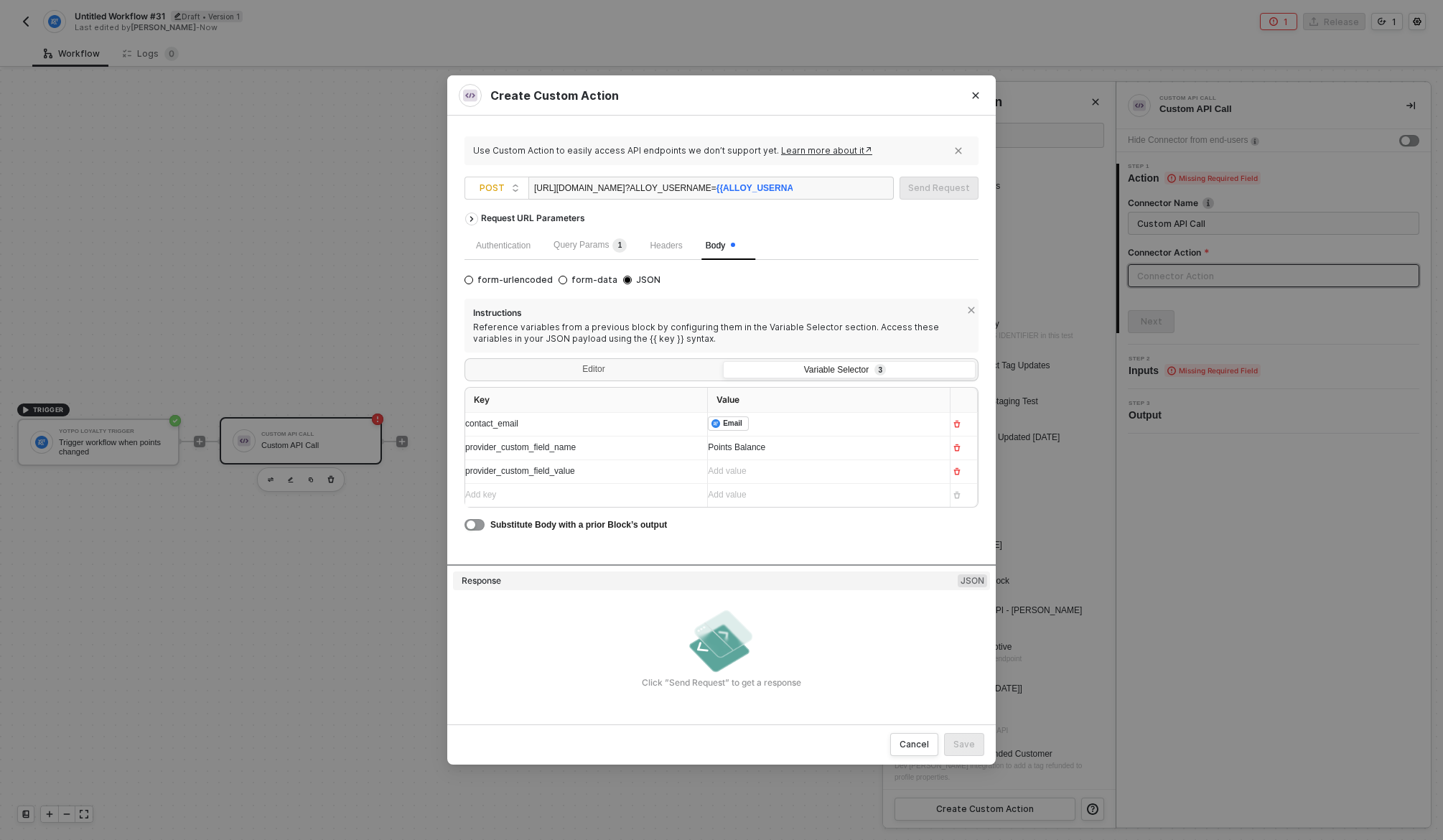
click at [786, 478] on div "Add value ﻿" at bounding box center [823, 472] width 230 height 13
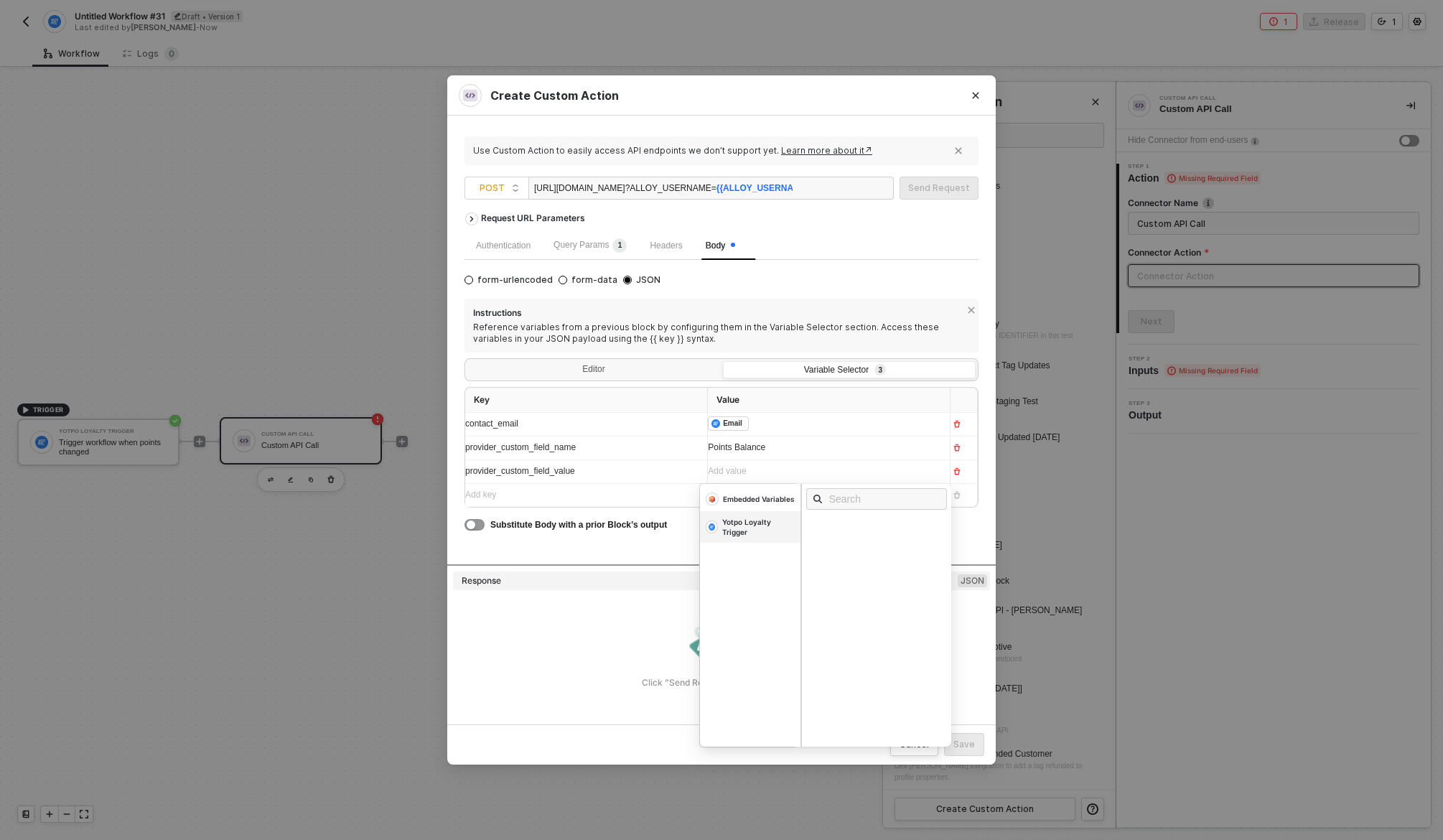
click at [726, 523] on div "Yotpo Loyalty Trigger" at bounding box center [758, 527] width 72 height 20
click at [859, 504] on input "text" at bounding box center [881, 499] width 104 height 16
type input "[PERSON_NAME]"
click at [873, 525] on div "Points Balance" at bounding box center [845, 526] width 63 height 10
click at [850, 531] on div "Points Balance" at bounding box center [845, 526] width 63 height 10
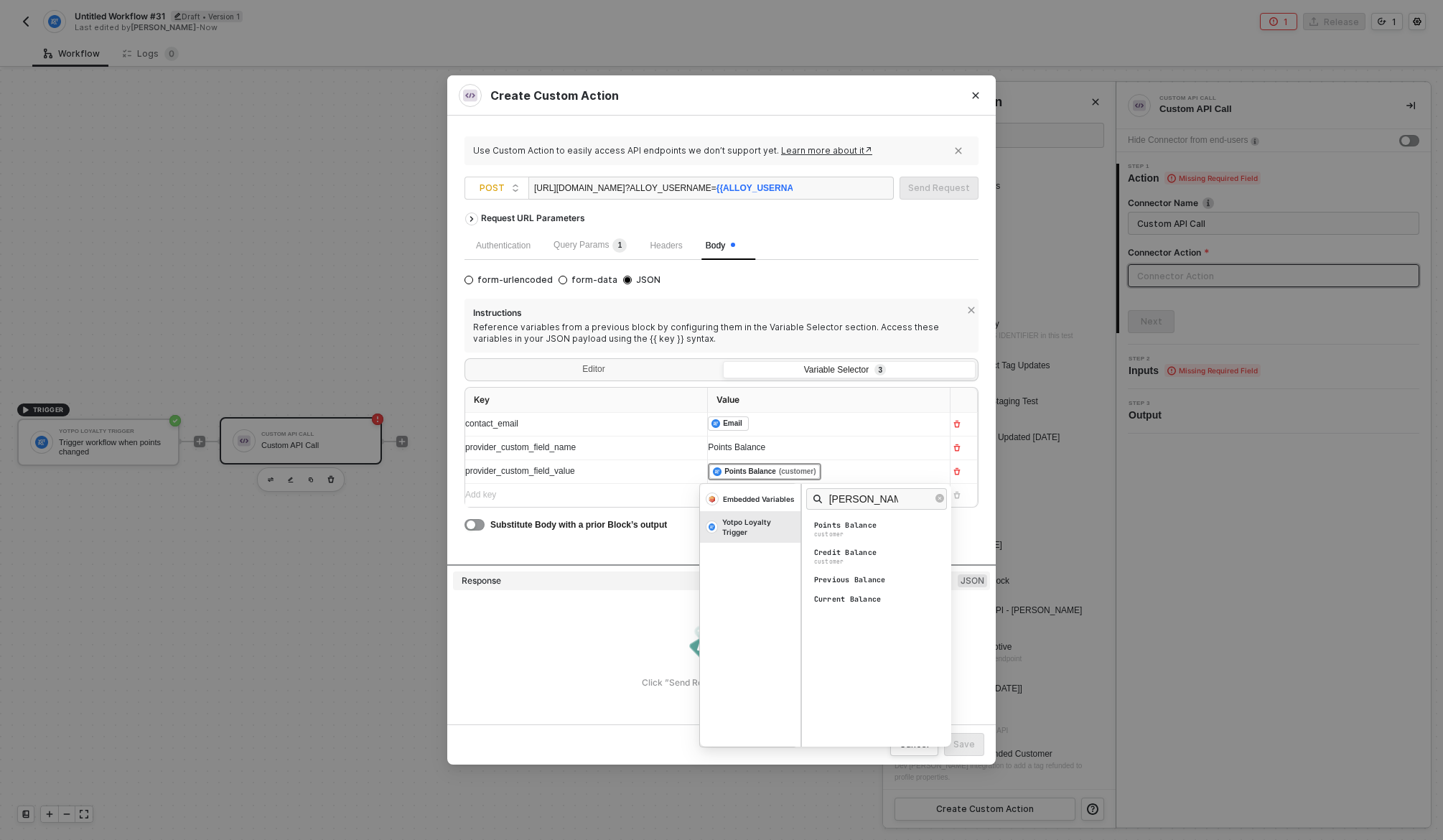
click at [966, 542] on div "Request URL Parameters Authentication Query Params 1 Headers Body form-urlencod…" at bounding box center [722, 384] width 514 height 359
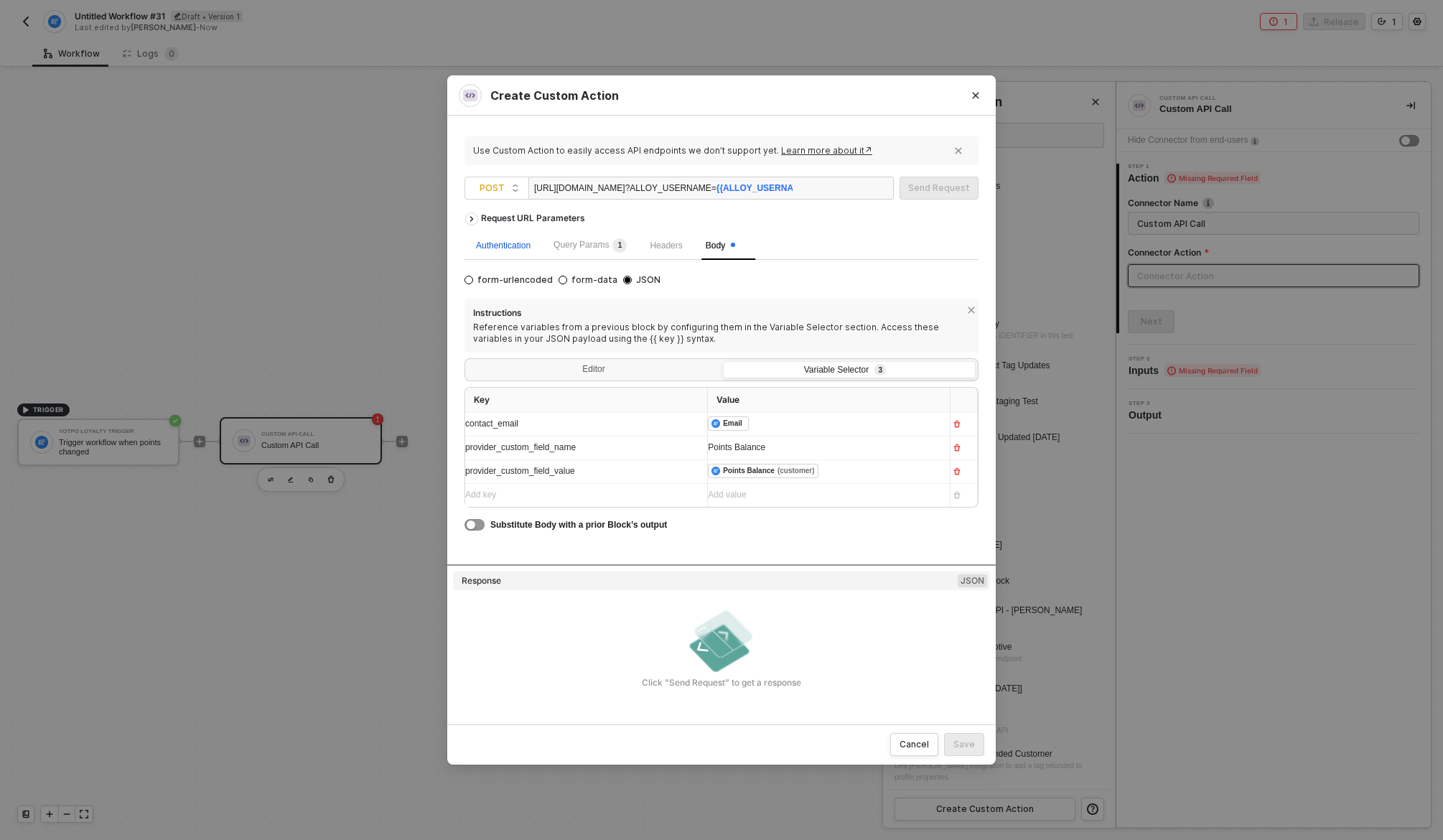
click at [482, 249] on div "Authentication" at bounding box center [503, 246] width 55 height 13
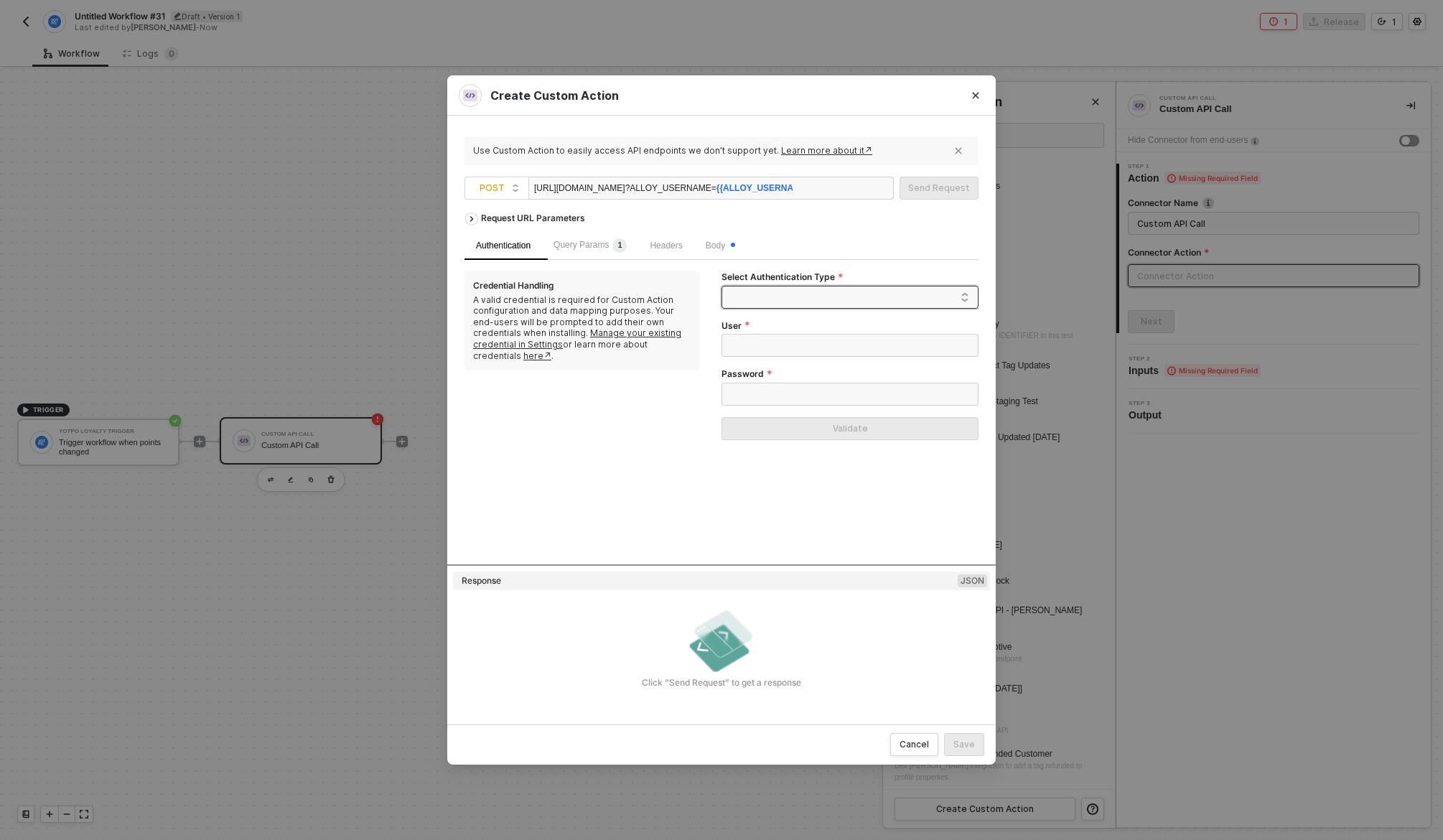
click at [771, 298] on span at bounding box center [853, 298] width 233 height 22
click at [775, 351] on div "Header Auth" at bounding box center [850, 349] width 234 height 16
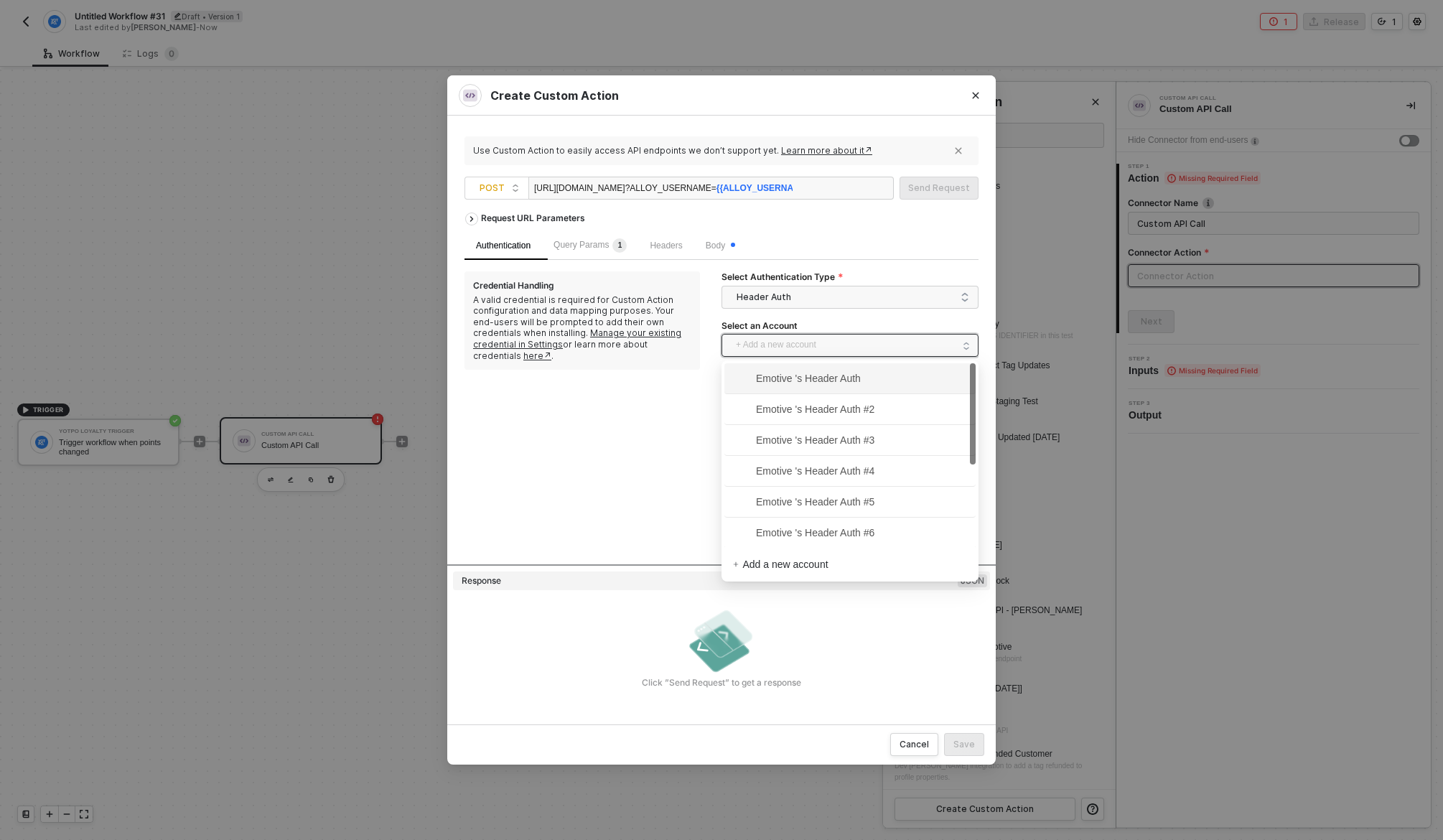
click at [784, 346] on span "+ Add a new account" at bounding box center [853, 345] width 234 height 23
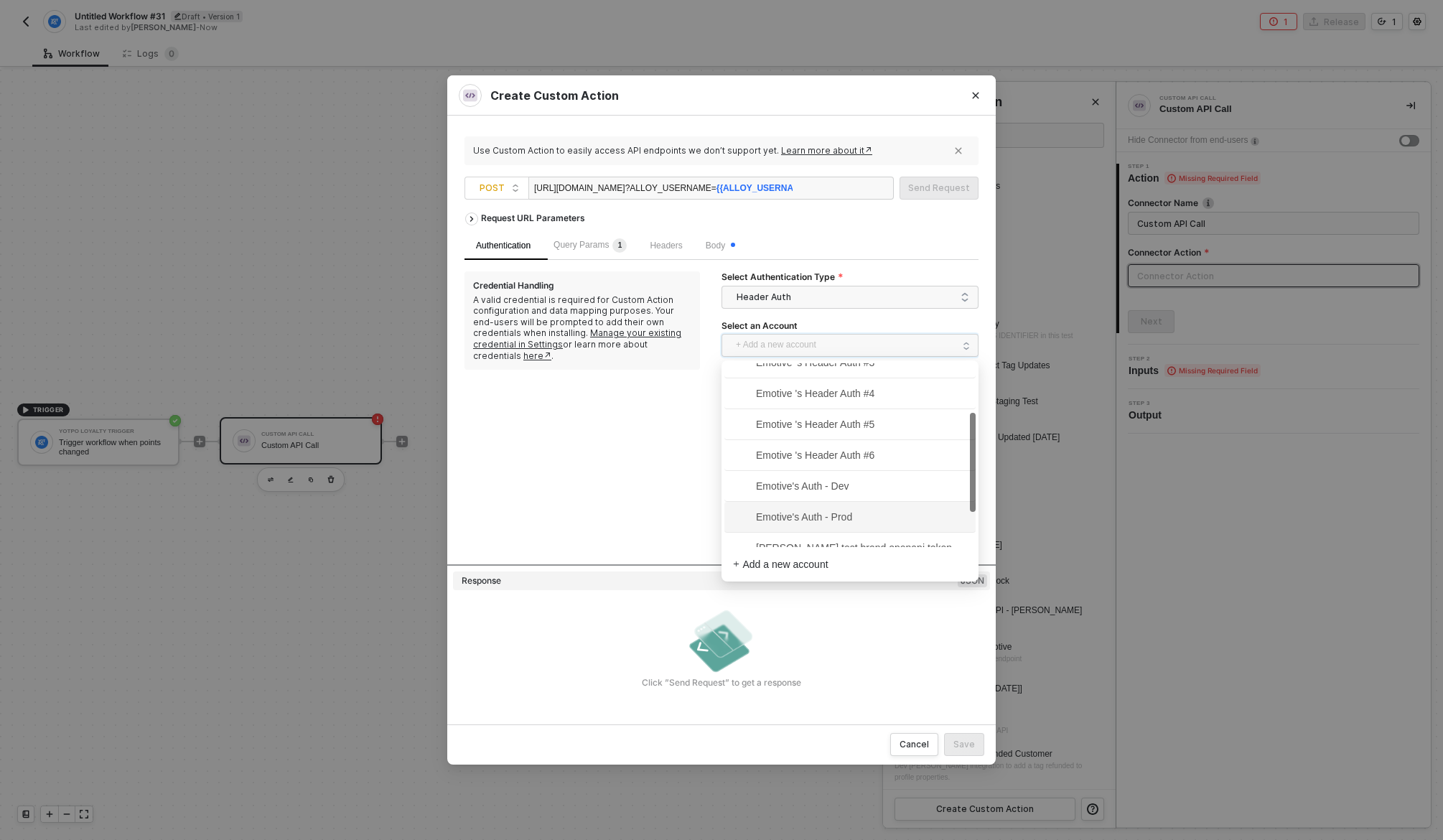
scroll to position [71, 0]
click at [806, 486] on span "Emotive's Auth - Dev" at bounding box center [791, 492] width 116 height 16
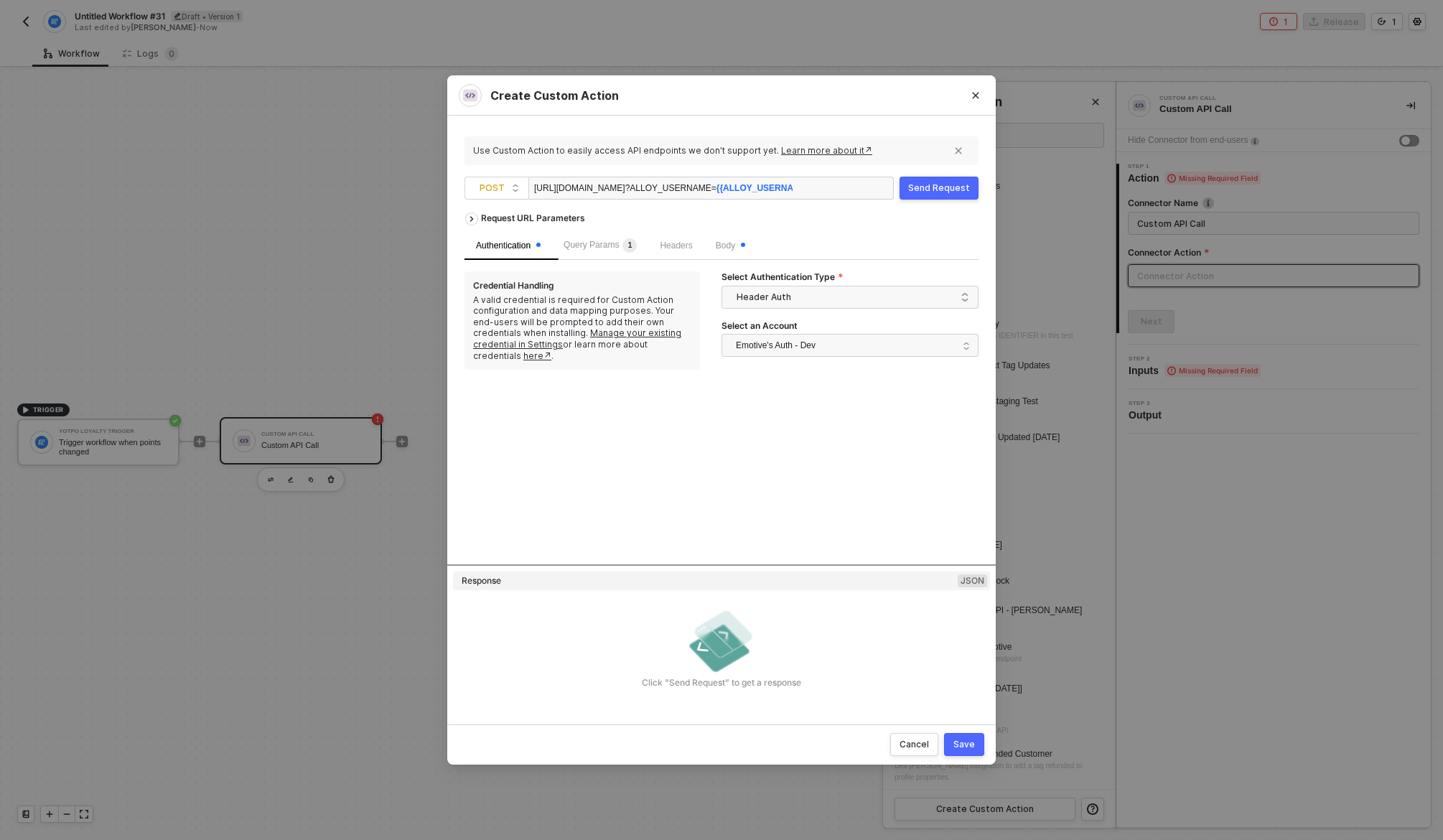
click at [659, 460] on div "Request URL Parameters Authentication Query Params 1 Headers Body Credential Ha…" at bounding box center [722, 384] width 514 height 359
click at [965, 739] on div "Save" at bounding box center [965, 745] width 22 height 12
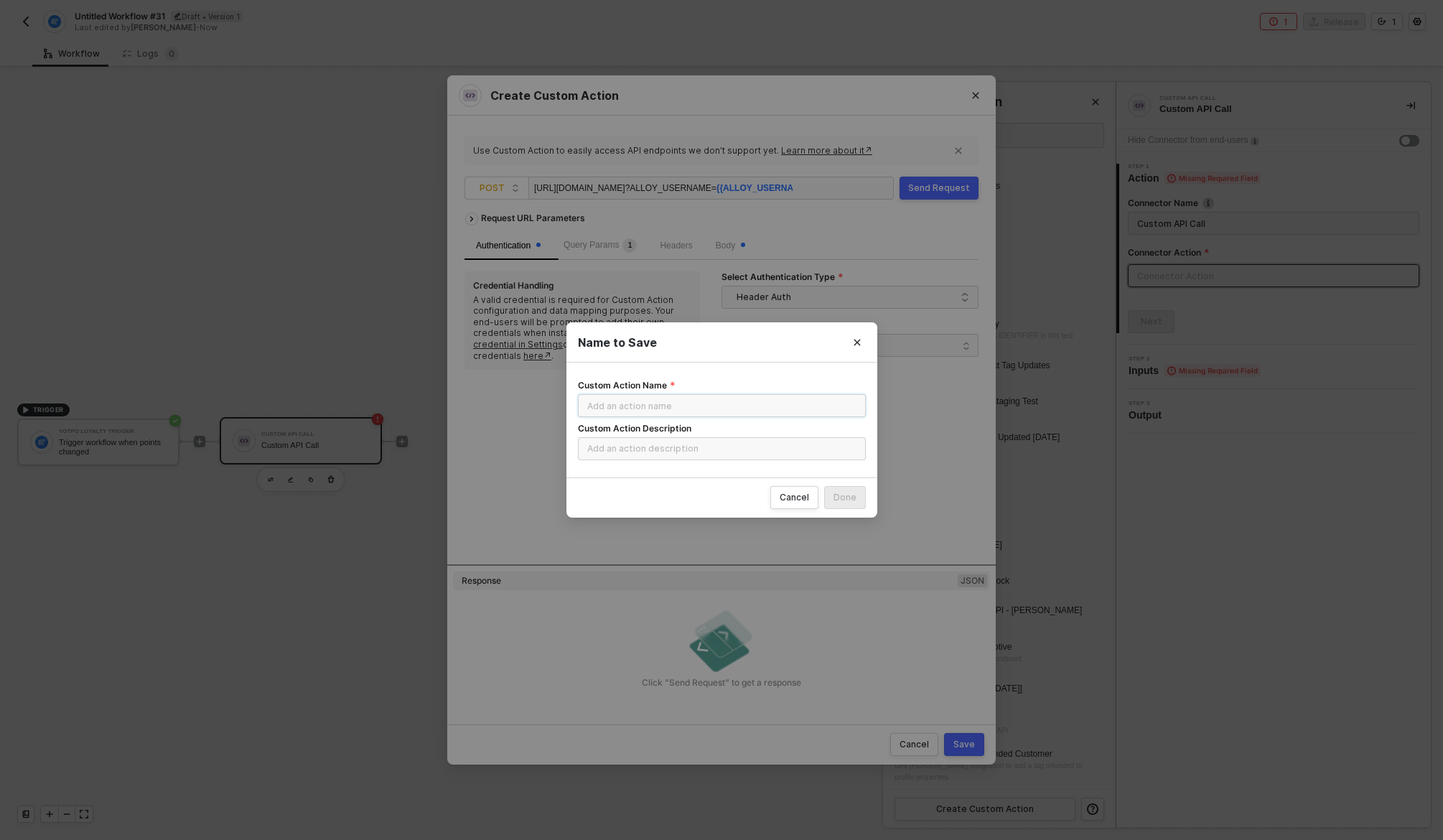
click at [743, 404] on input "Custom Action Name" at bounding box center [722, 405] width 288 height 23
paste input "Custom - Staging Yotpo Integration | Updated [DATE]"
click at [754, 403] on input "Custom - Staging Yotpo Integration | Updated [DATE]" at bounding box center [722, 405] width 288 height 23
click at [788, 404] on input "Custom - Staging Yotpo Integration | Updated [DATE]" at bounding box center [722, 405] width 288 height 23
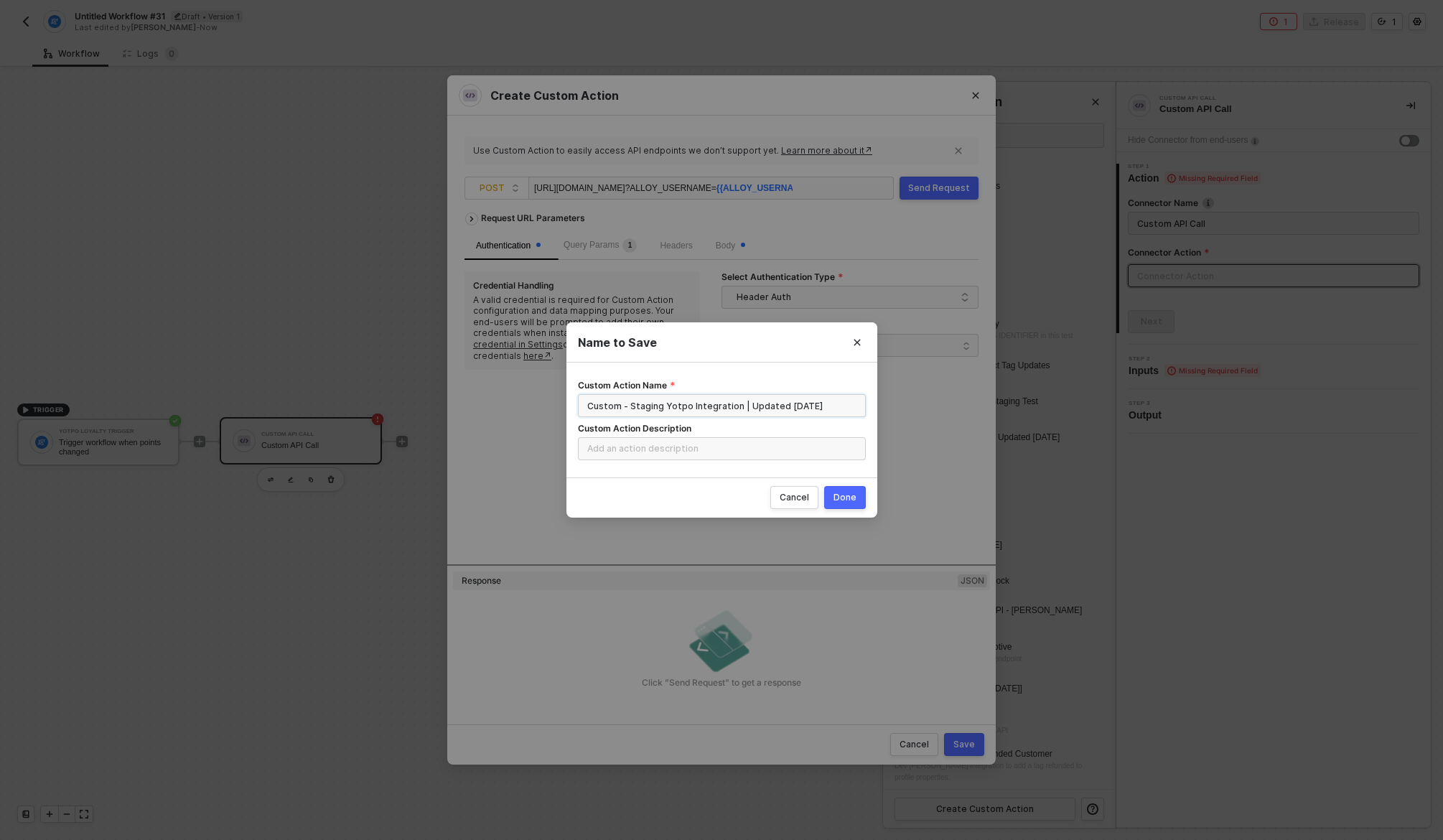
click at [725, 407] on input "Custom - Staging Yotpo Integration | Updated [DATE]" at bounding box center [722, 405] width 288 height 23
type input "Custom - Staging Yotpo Integration | Updated [DATE] | Points Balance"
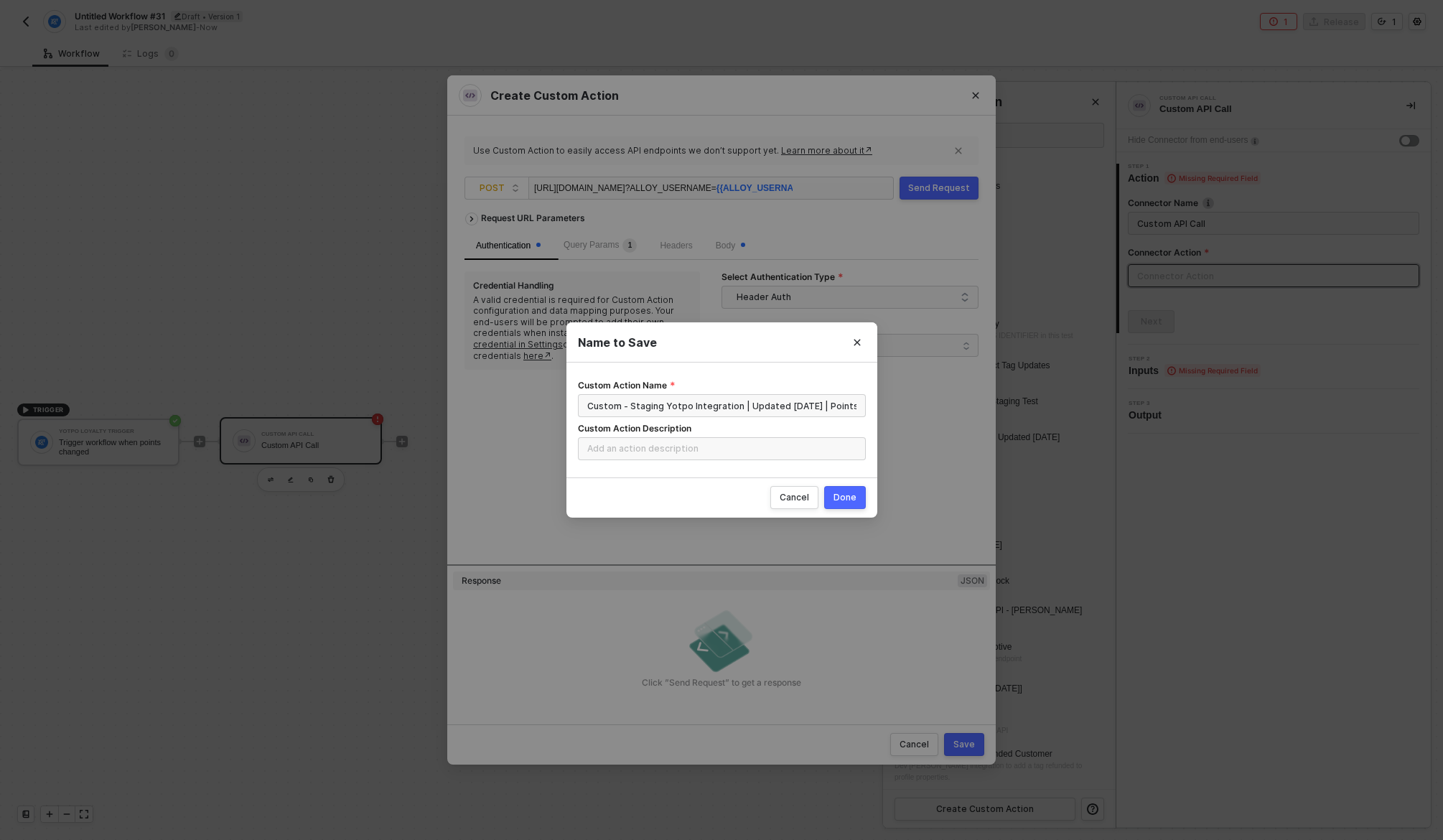
click at [863, 495] on button "Done" at bounding box center [845, 497] width 42 height 23
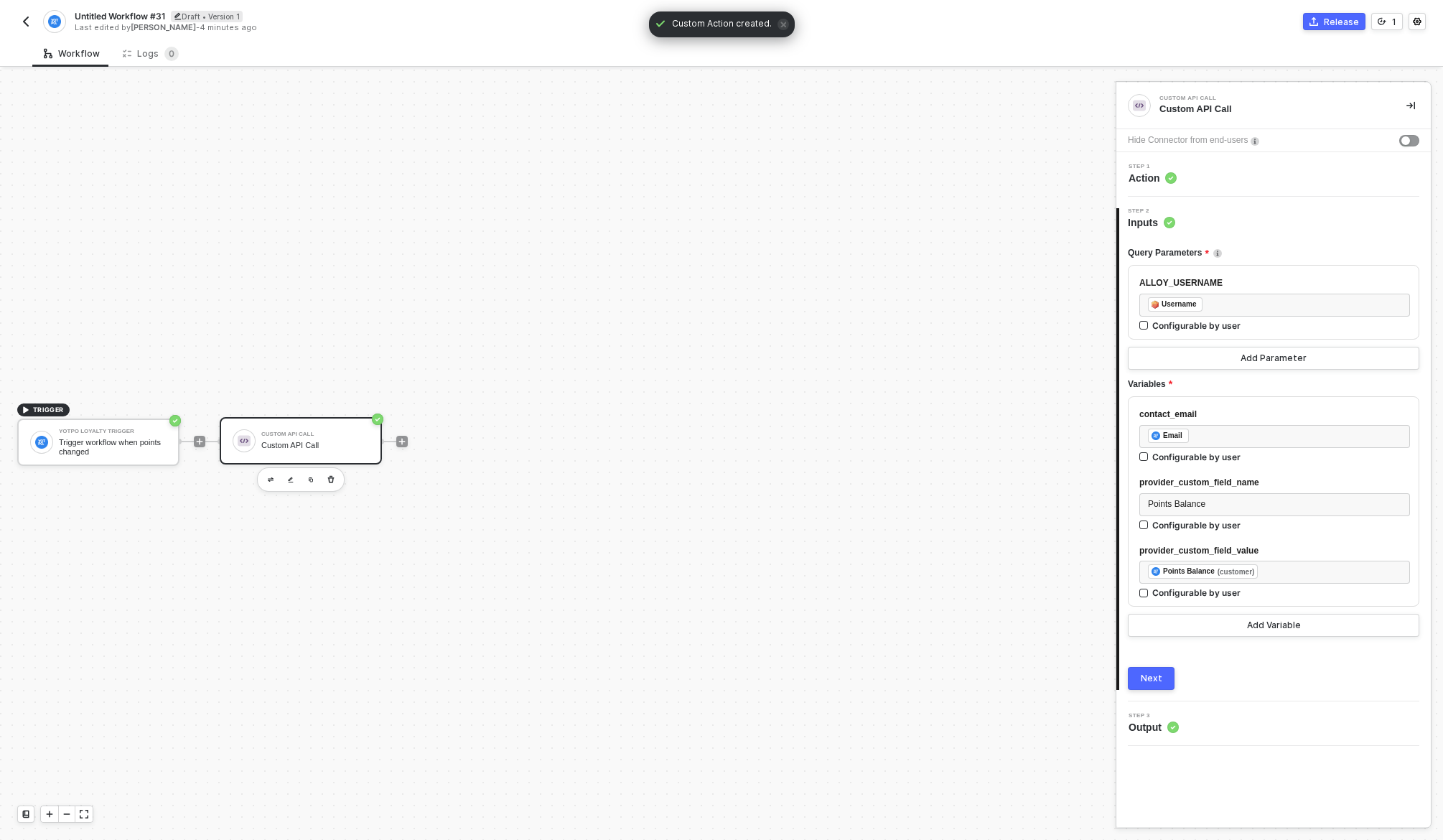
click at [1158, 672] on button "Next" at bounding box center [1152, 678] width 47 height 23
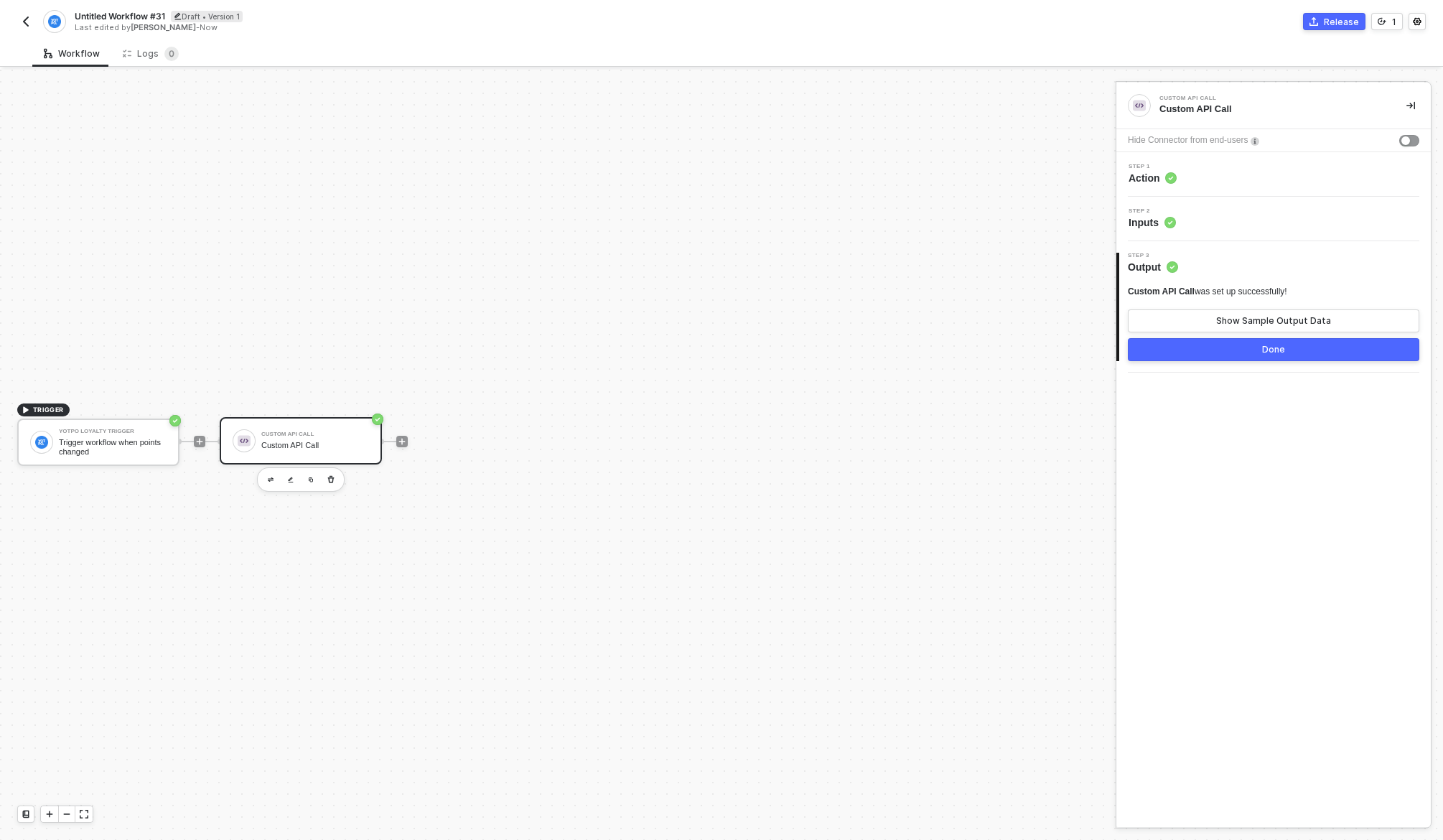
click at [1209, 203] on div "Step 2 Inputs" at bounding box center [1274, 219] width 314 height 45
click at [1203, 223] on div "Step 2 Inputs" at bounding box center [1276, 219] width 311 height 22
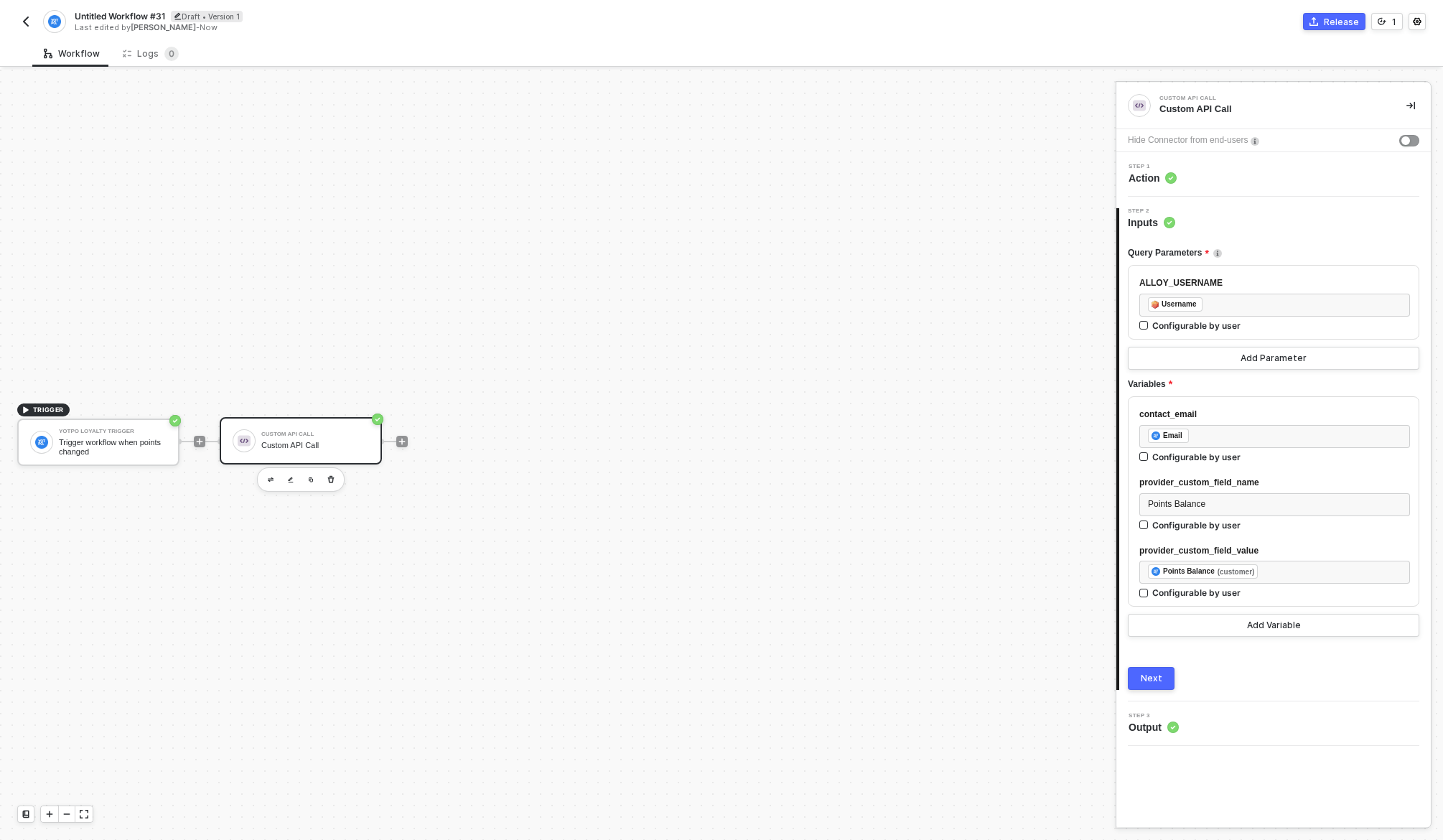
click at [1156, 681] on div "Next" at bounding box center [1152, 679] width 22 height 12
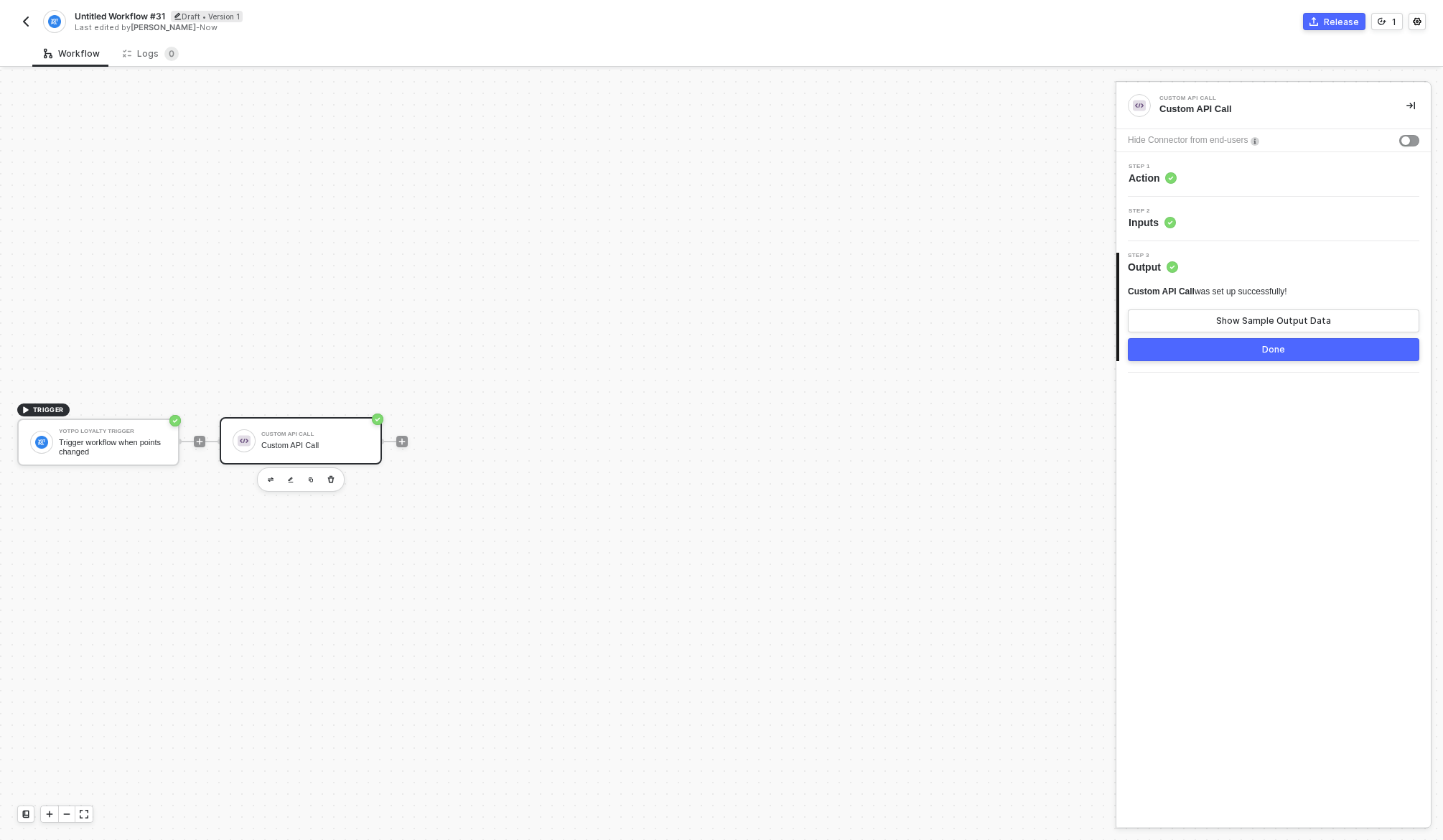
click at [1333, 20] on div "Release" at bounding box center [1342, 22] width 35 height 13
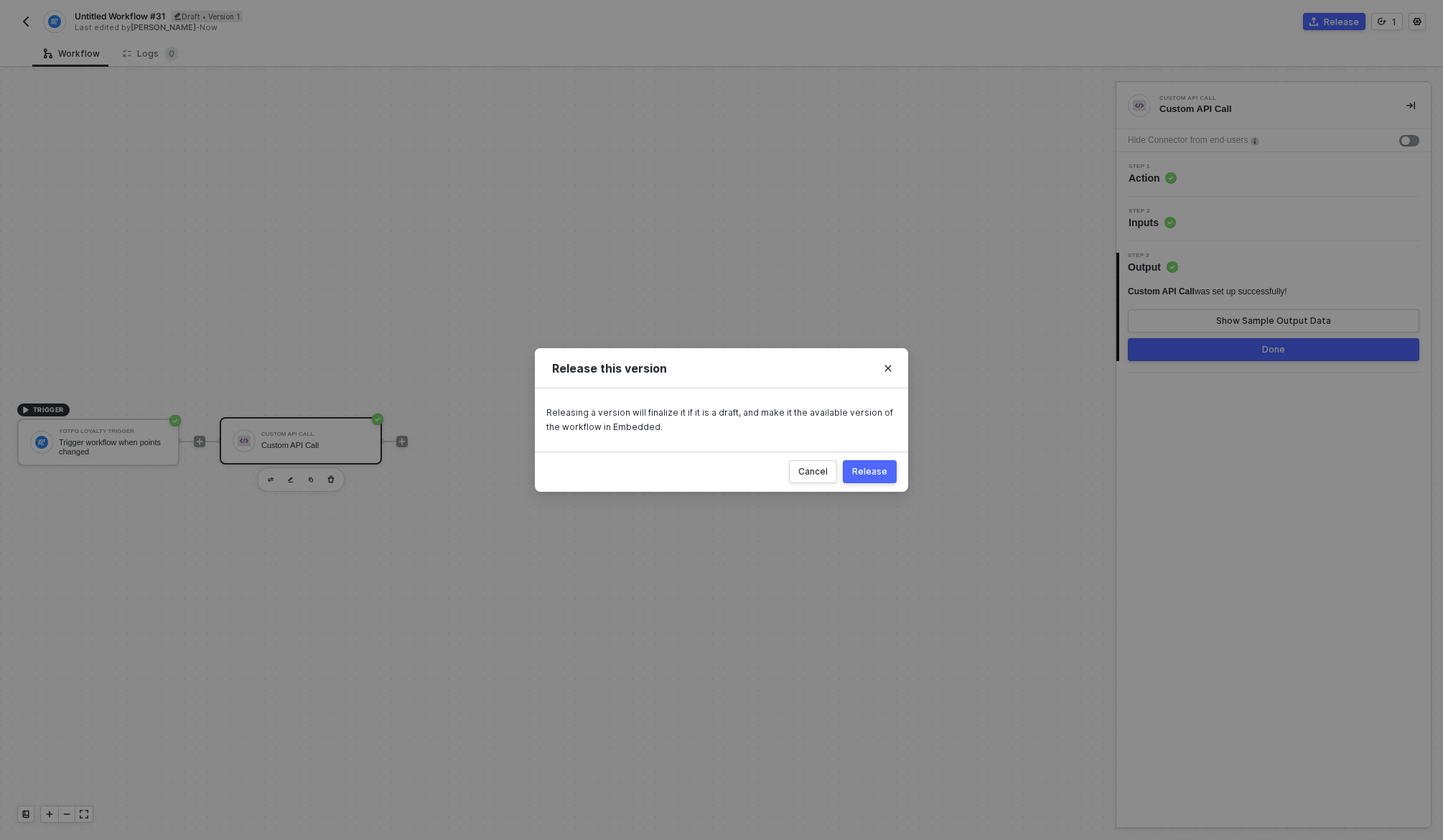
click at [871, 471] on div "Release" at bounding box center [870, 472] width 35 height 12
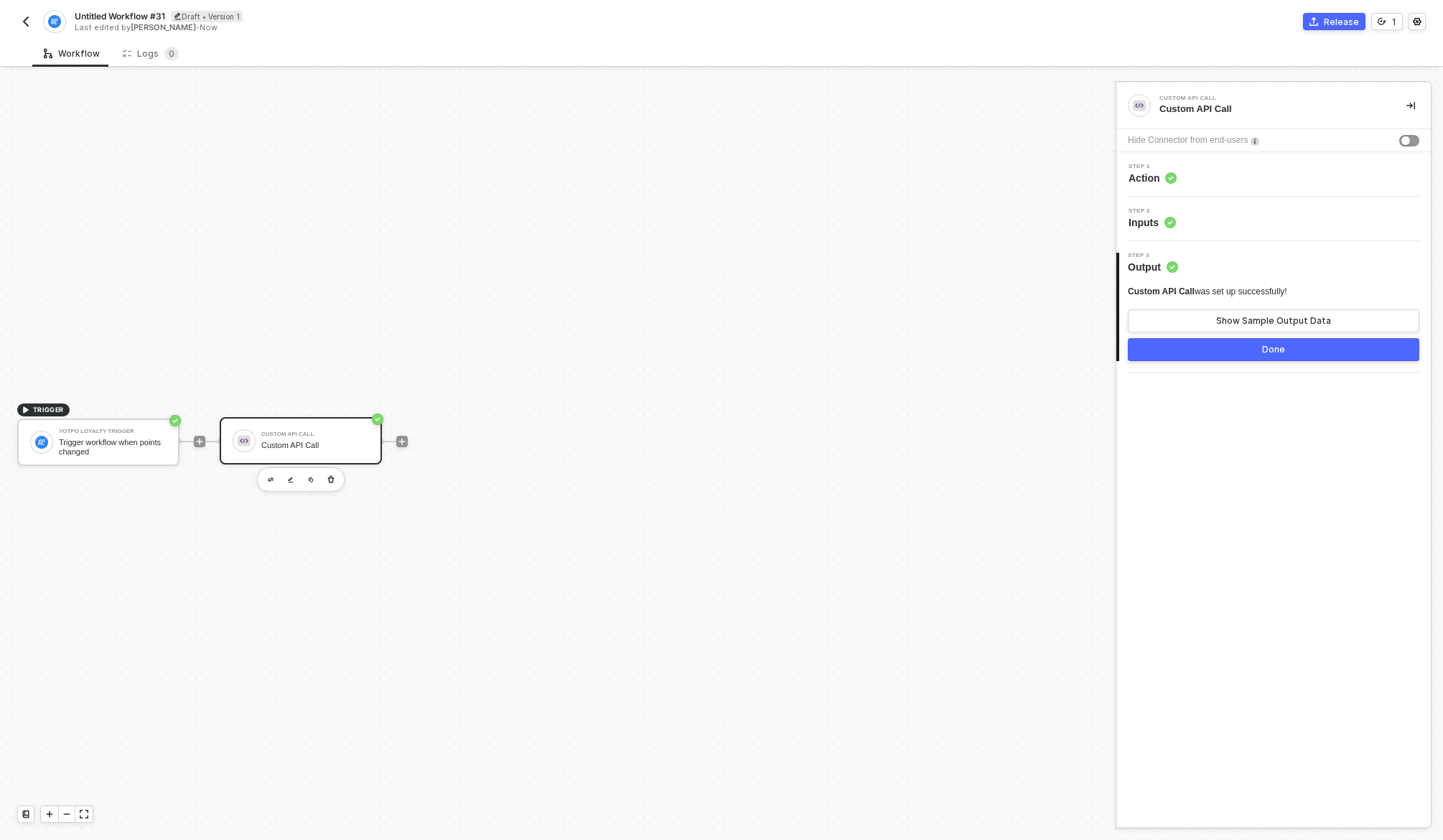
click at [25, 22] on img "button" at bounding box center [26, 22] width 12 height 12
